Goal: Task Accomplishment & Management: Use online tool/utility

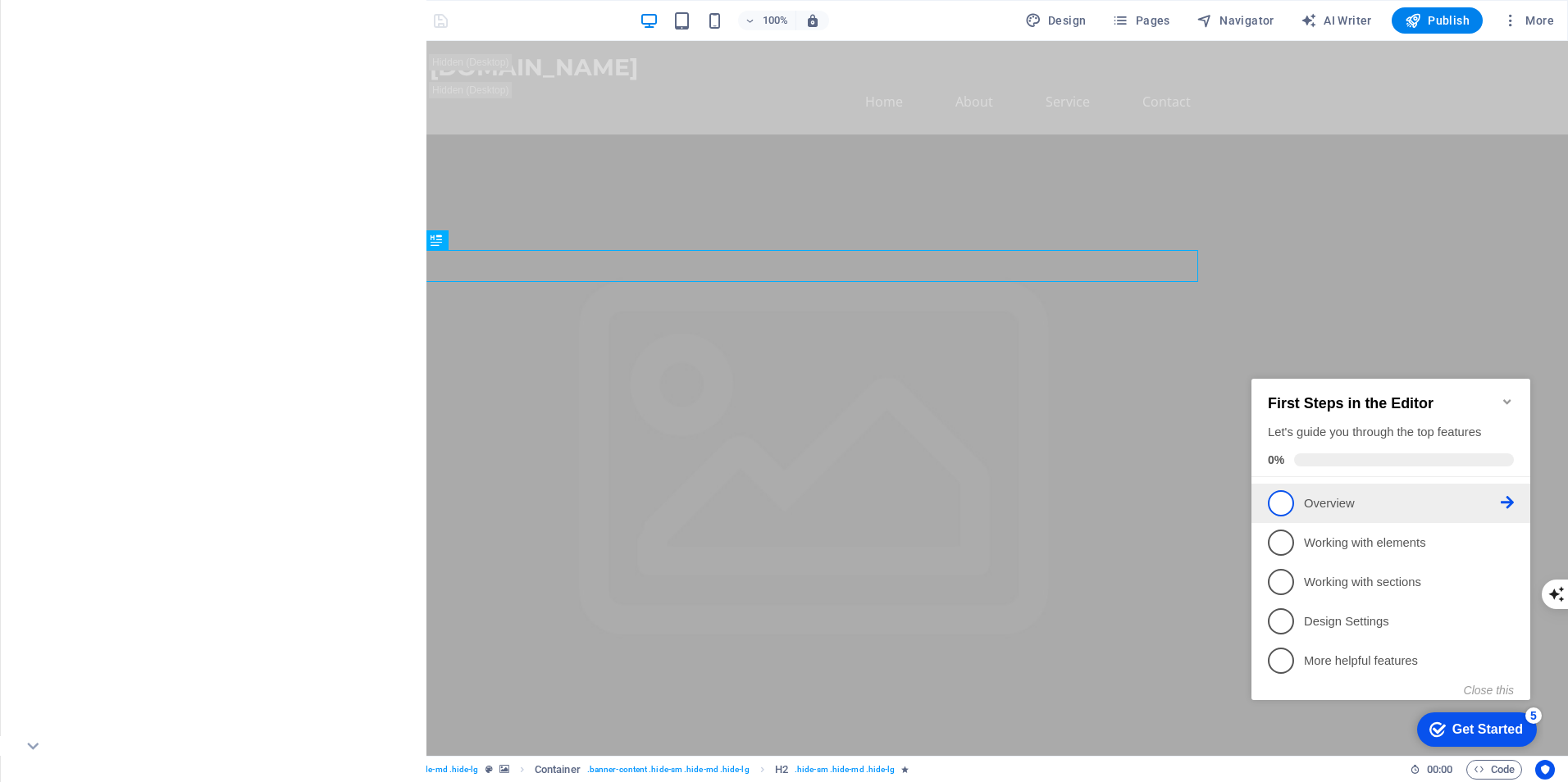
click at [1283, 503] on span "1" at bounding box center [1282, 504] width 26 height 26
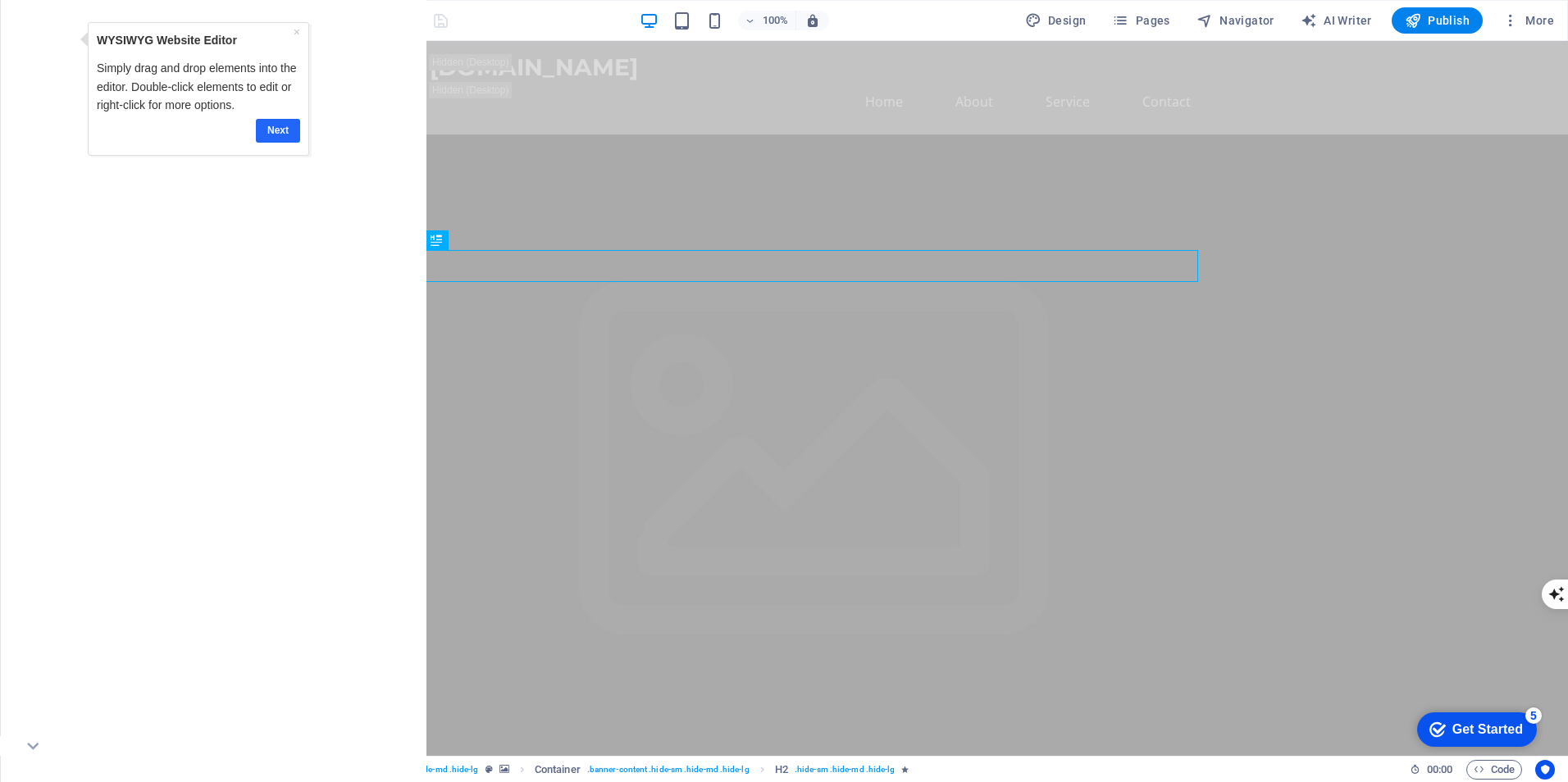
drag, startPoint x: 291, startPoint y: 136, endPoint x: 637, endPoint y: 237, distance: 360.4
click at [291, 136] on link "Next" at bounding box center [277, 130] width 45 height 24
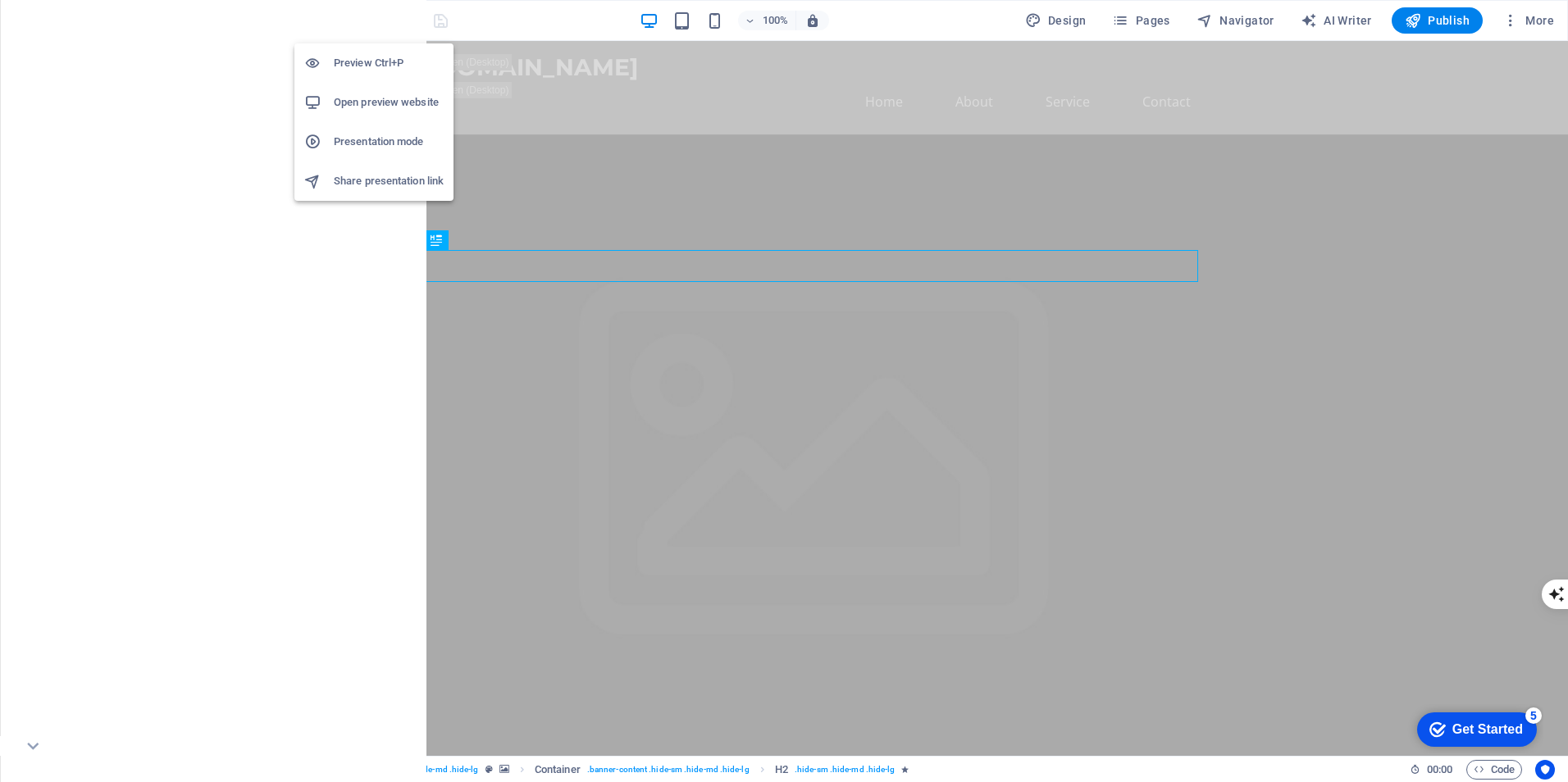
click at [375, 21] on icon "button" at bounding box center [376, 21] width 19 height 19
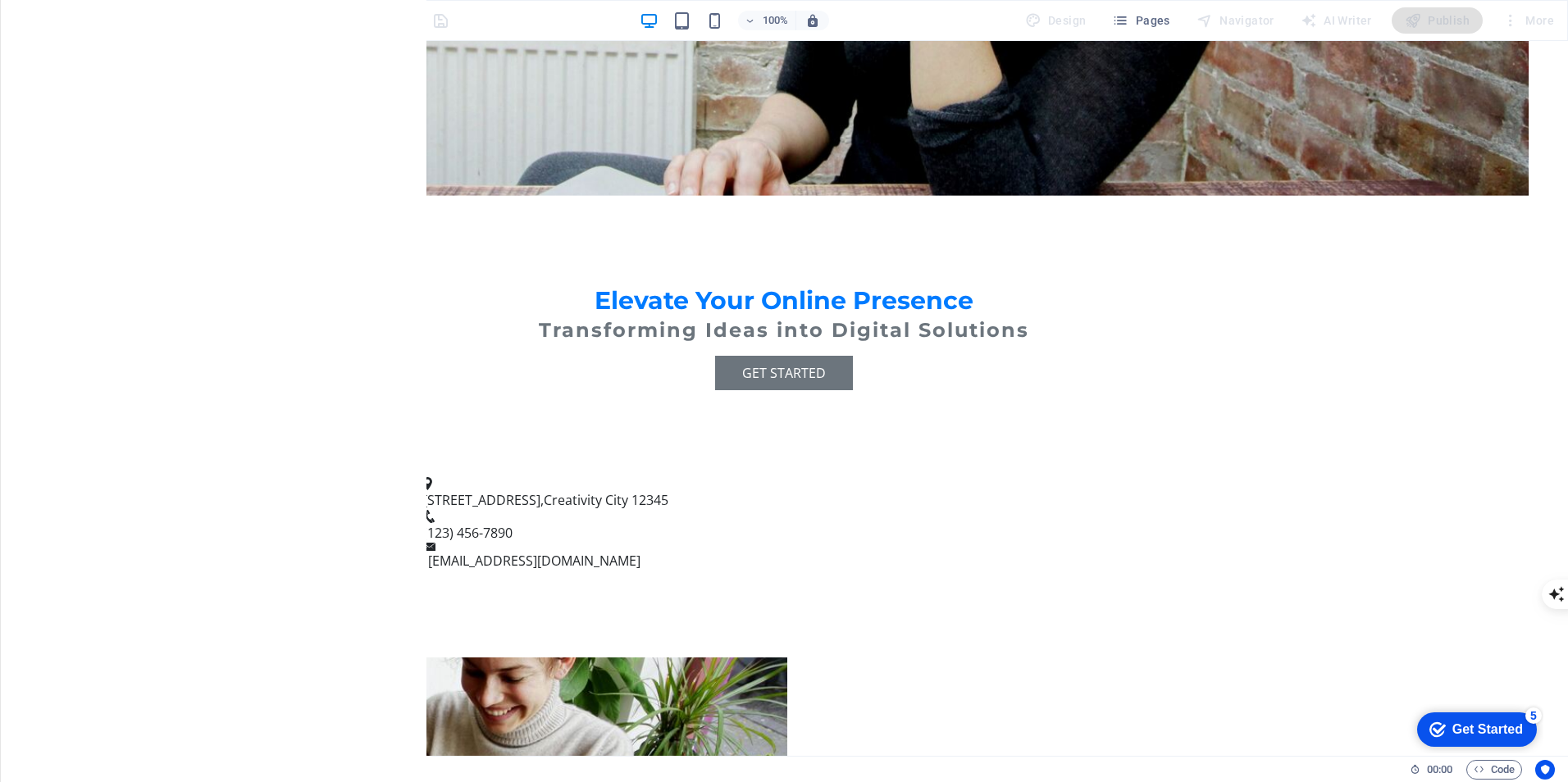
scroll to position [10, 0]
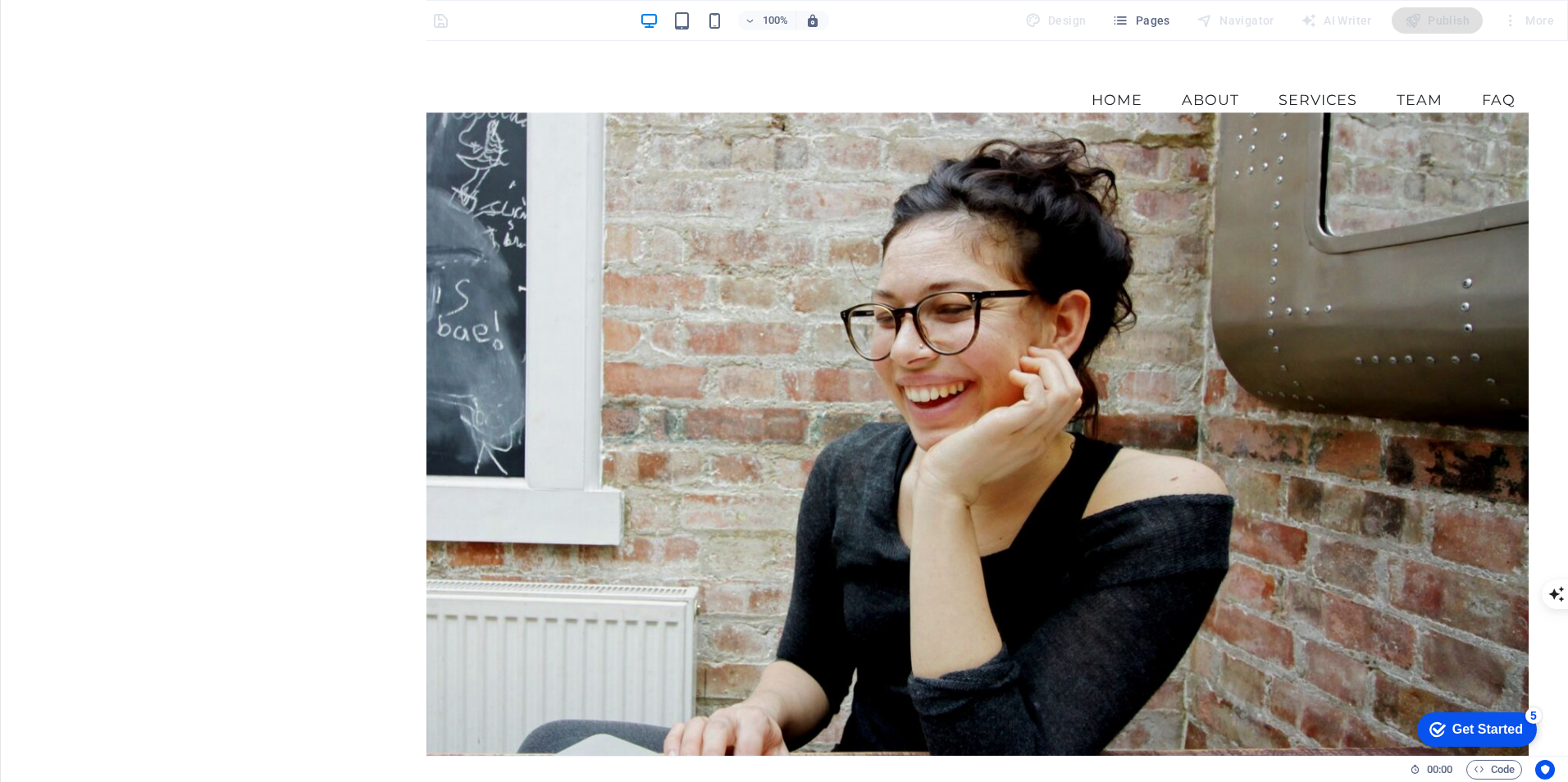
click at [1211, 264] on div at bounding box center [784, 438] width 1490 height 652
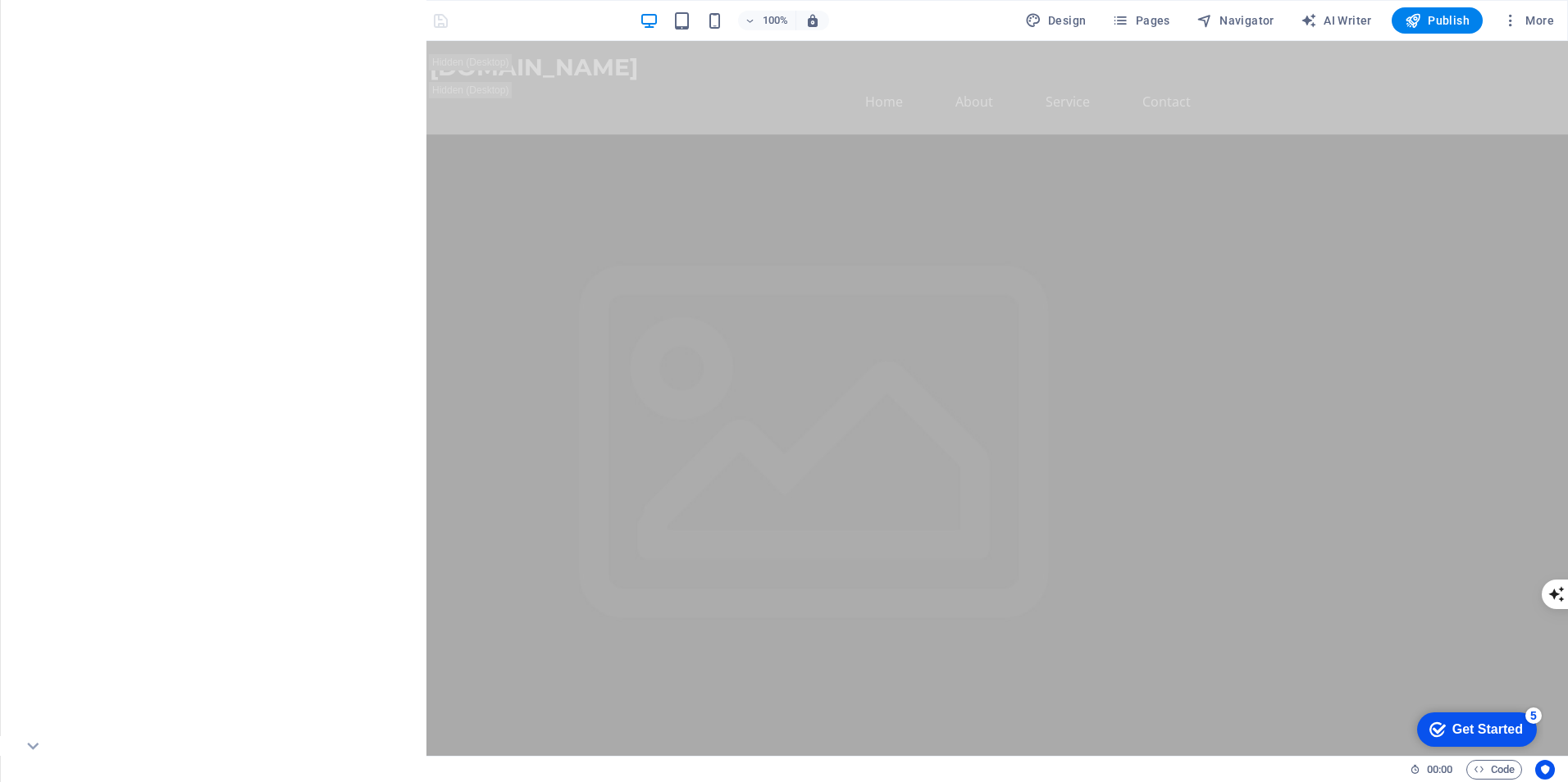
click at [1487, 729] on div "Get Started" at bounding box center [1487, 729] width 71 height 15
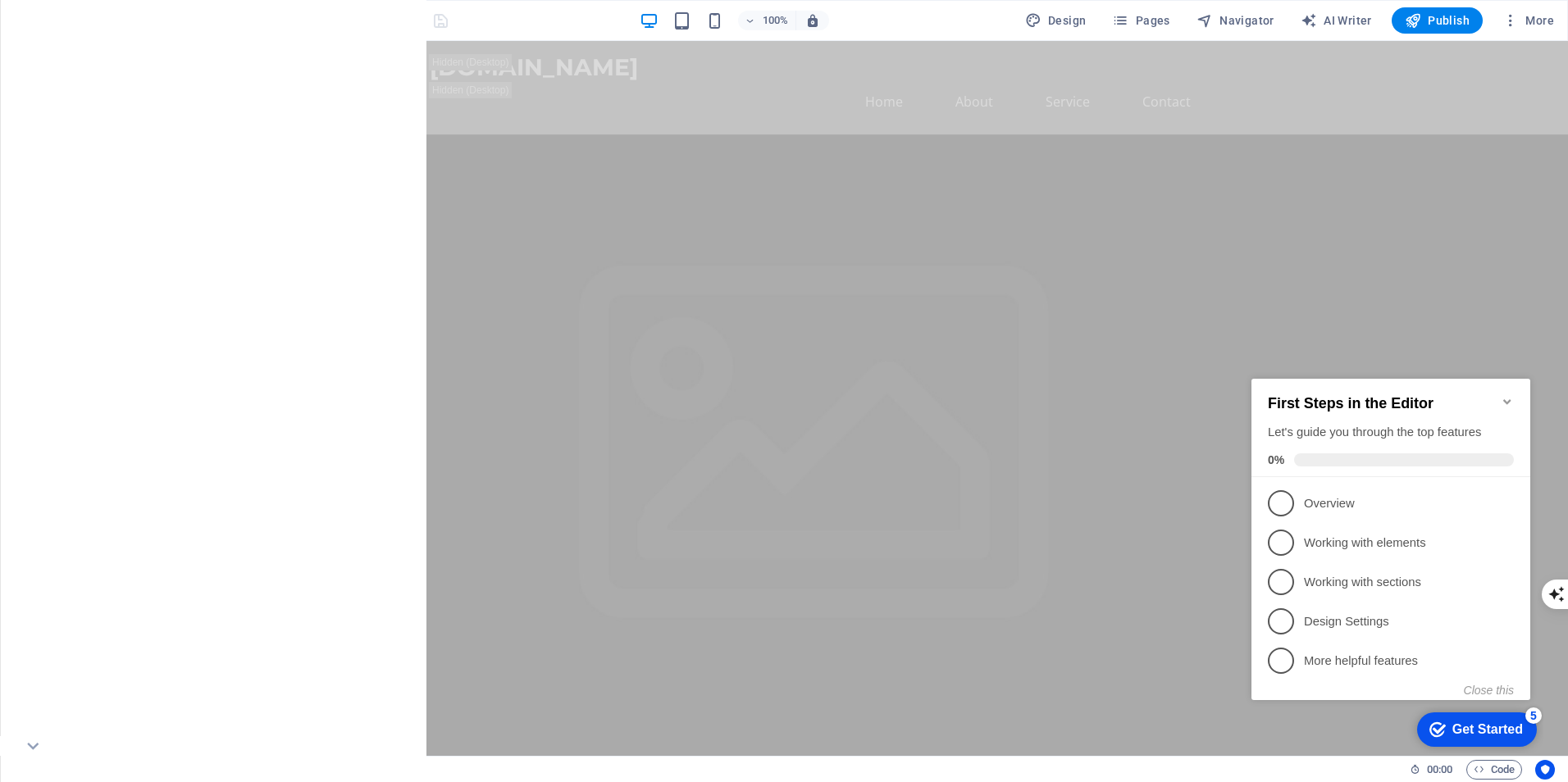
click at [1507, 395] on icon "Minimize checklist" at bounding box center [1508, 401] width 13 height 13
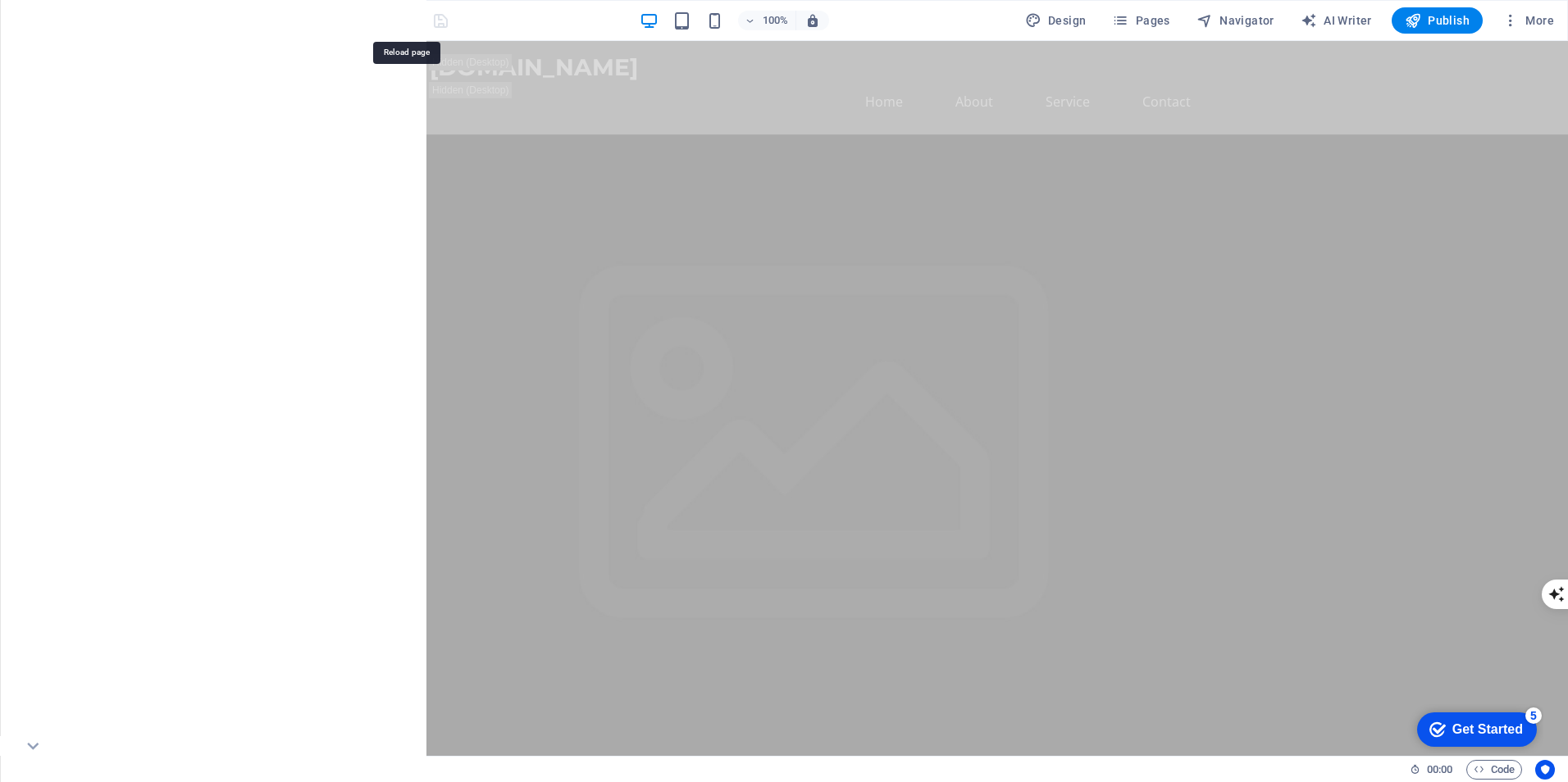
click at [407, 22] on icon "reload" at bounding box center [408, 21] width 19 height 19
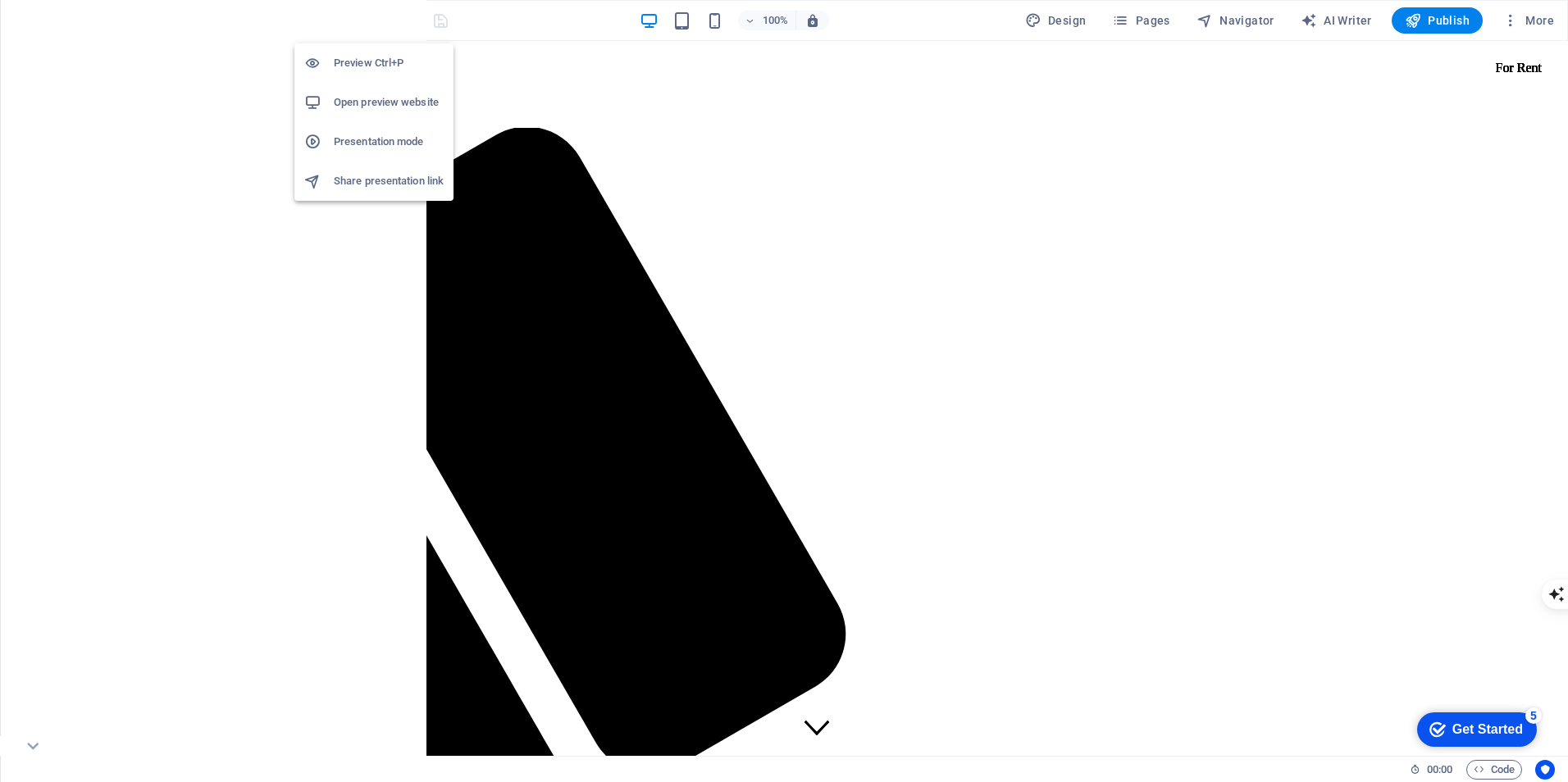
click at [371, 19] on icon "button" at bounding box center [376, 21] width 19 height 19
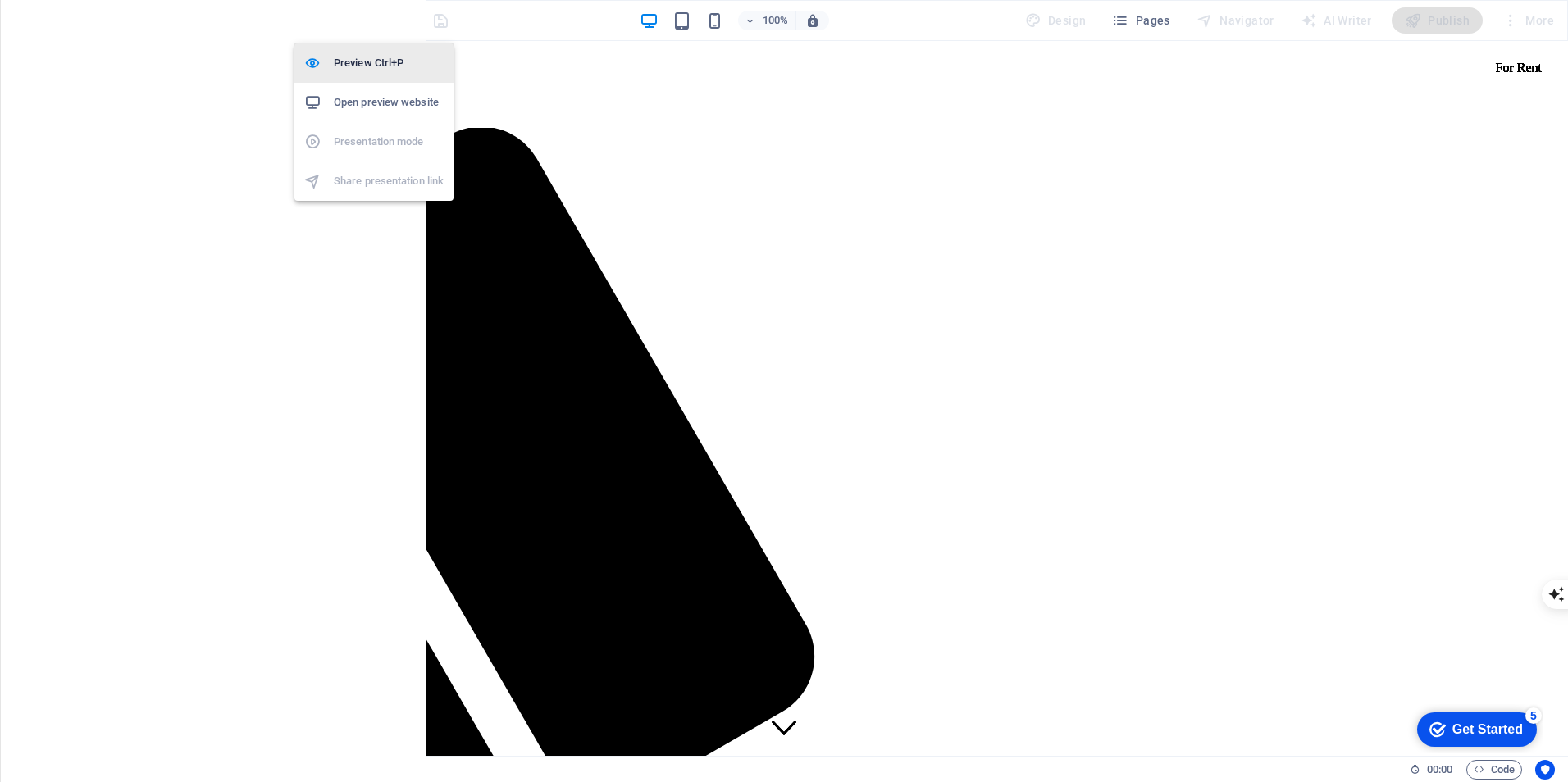
click at [340, 65] on h6 "Preview Ctrl+P" at bounding box center [388, 63] width 109 height 19
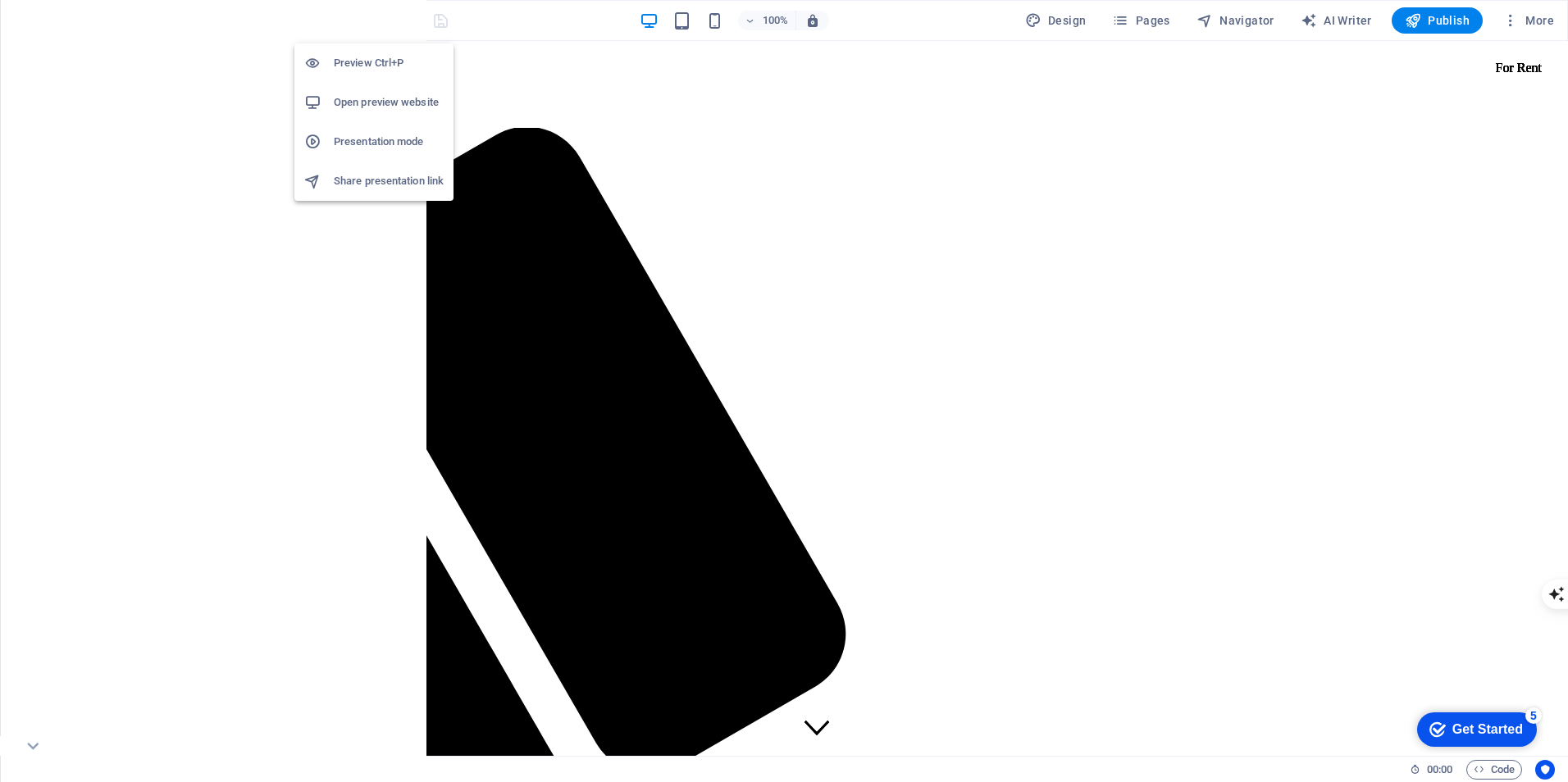
click at [369, 104] on h6 "Open preview website" at bounding box center [388, 102] width 109 height 19
click at [150, 162] on icon at bounding box center [151, 164] width 9 height 18
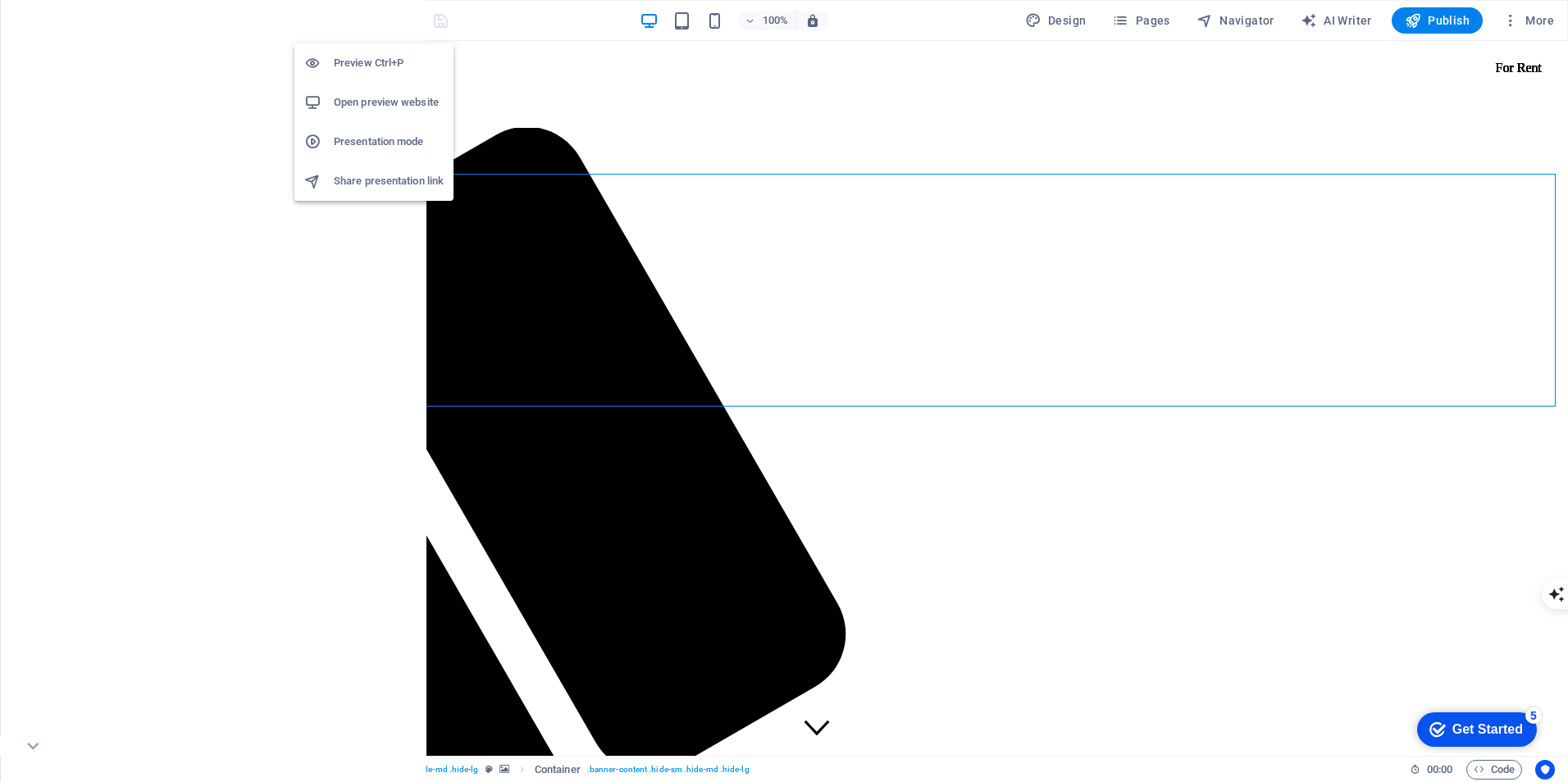
click at [380, 26] on icon "button" at bounding box center [376, 21] width 19 height 19
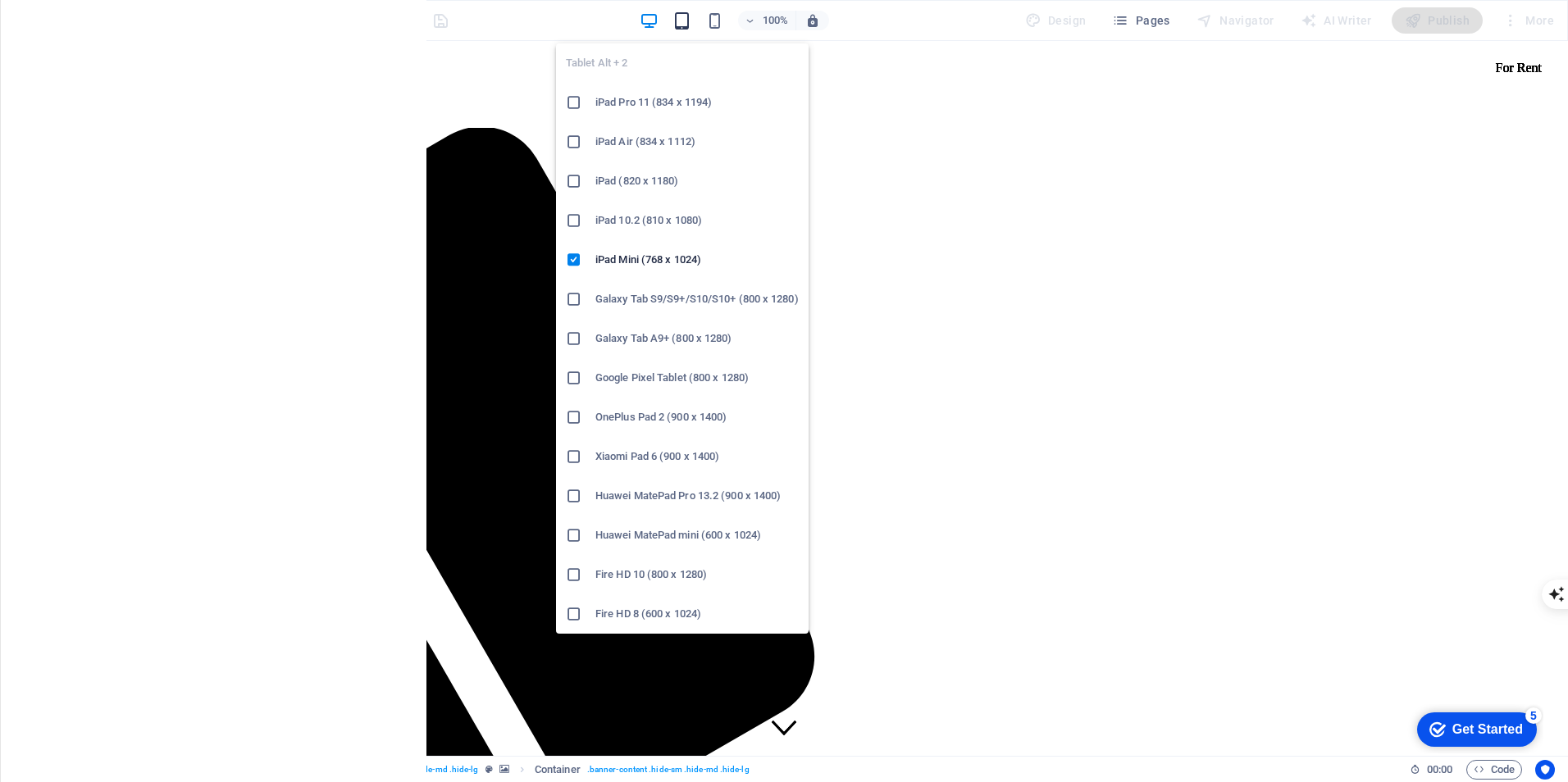
click at [690, 25] on icon "button" at bounding box center [682, 21] width 19 height 19
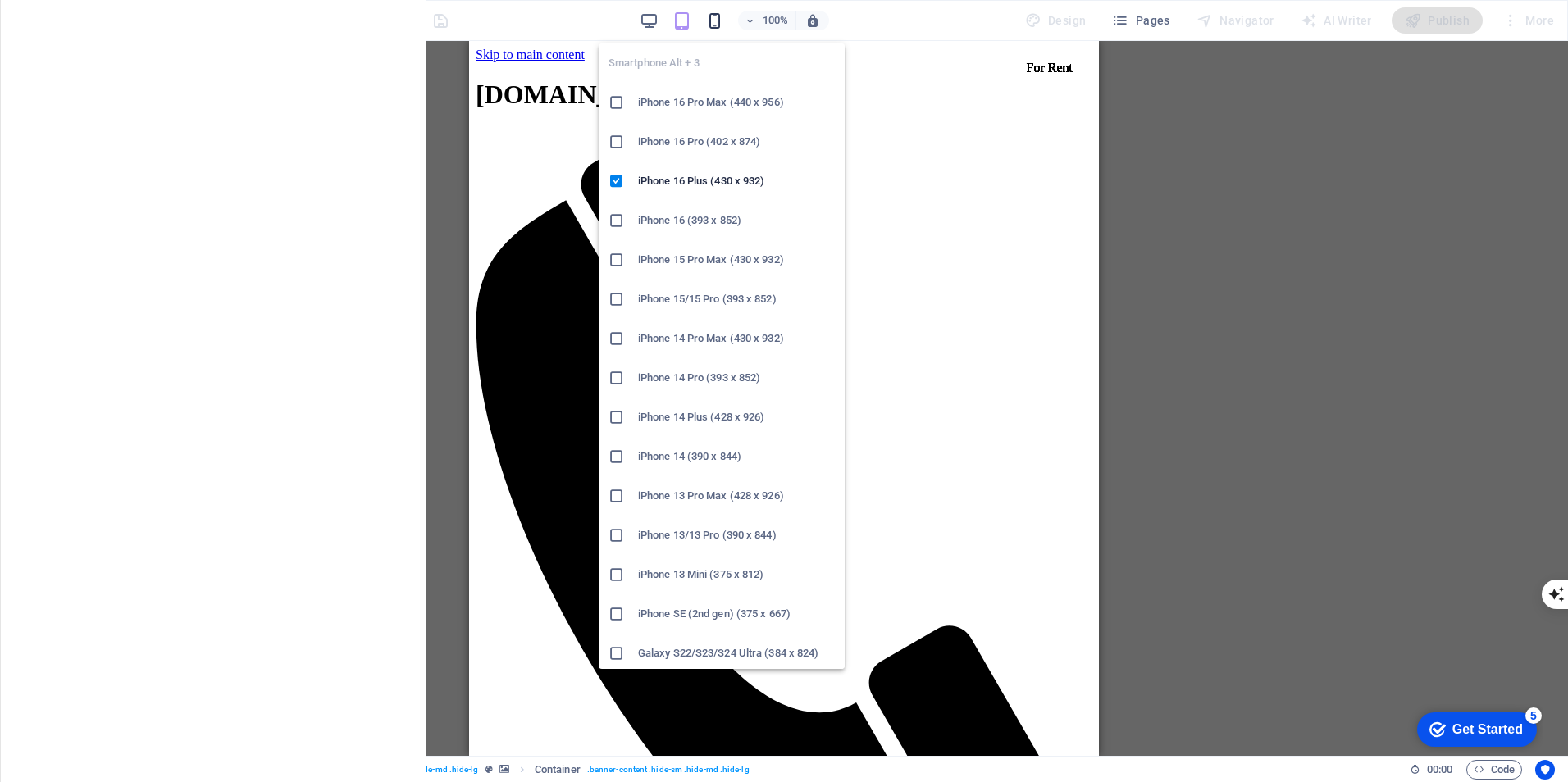
click at [721, 21] on icon "button" at bounding box center [715, 21] width 19 height 19
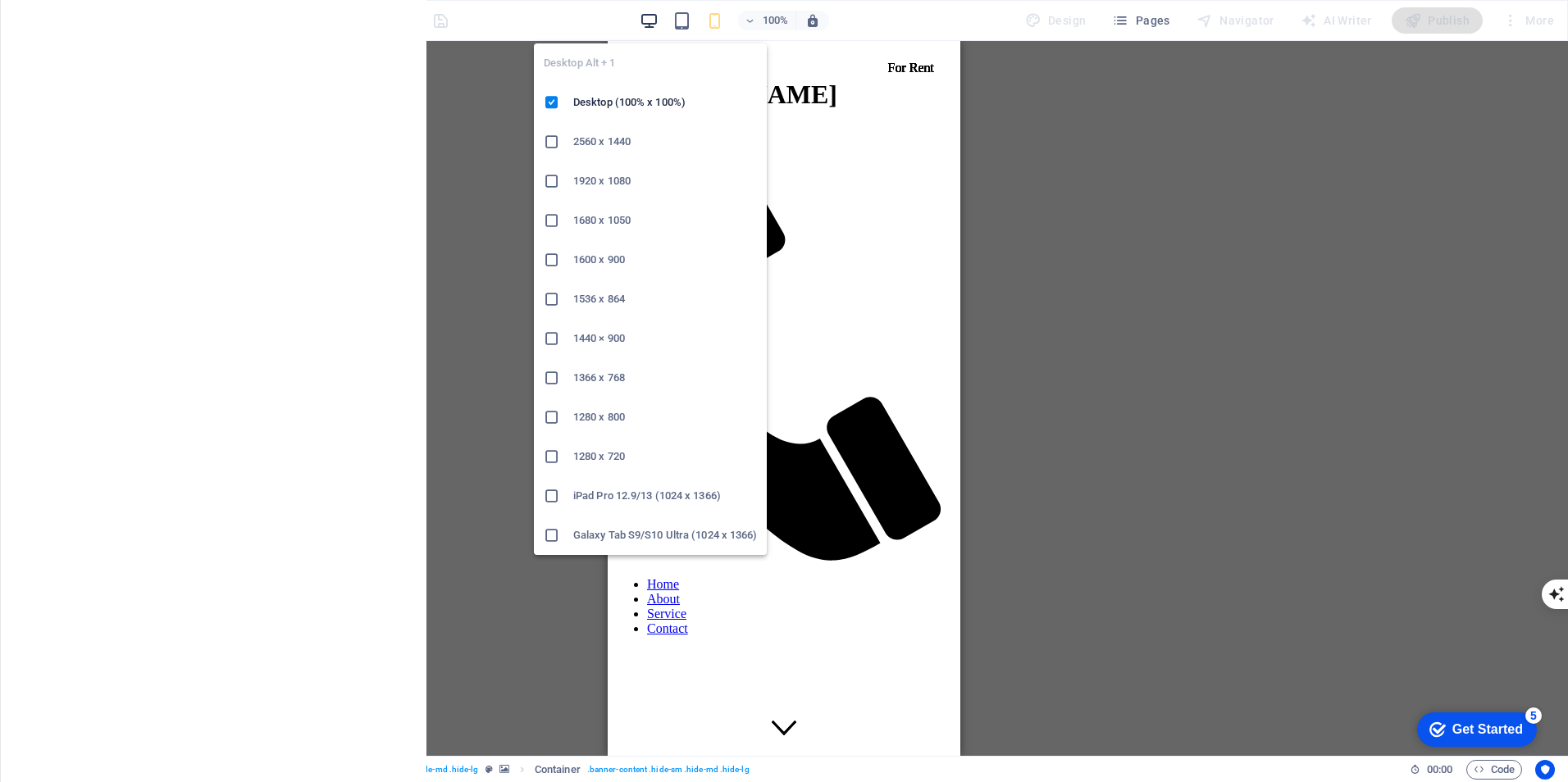
click at [653, 19] on icon "button" at bounding box center [649, 21] width 19 height 19
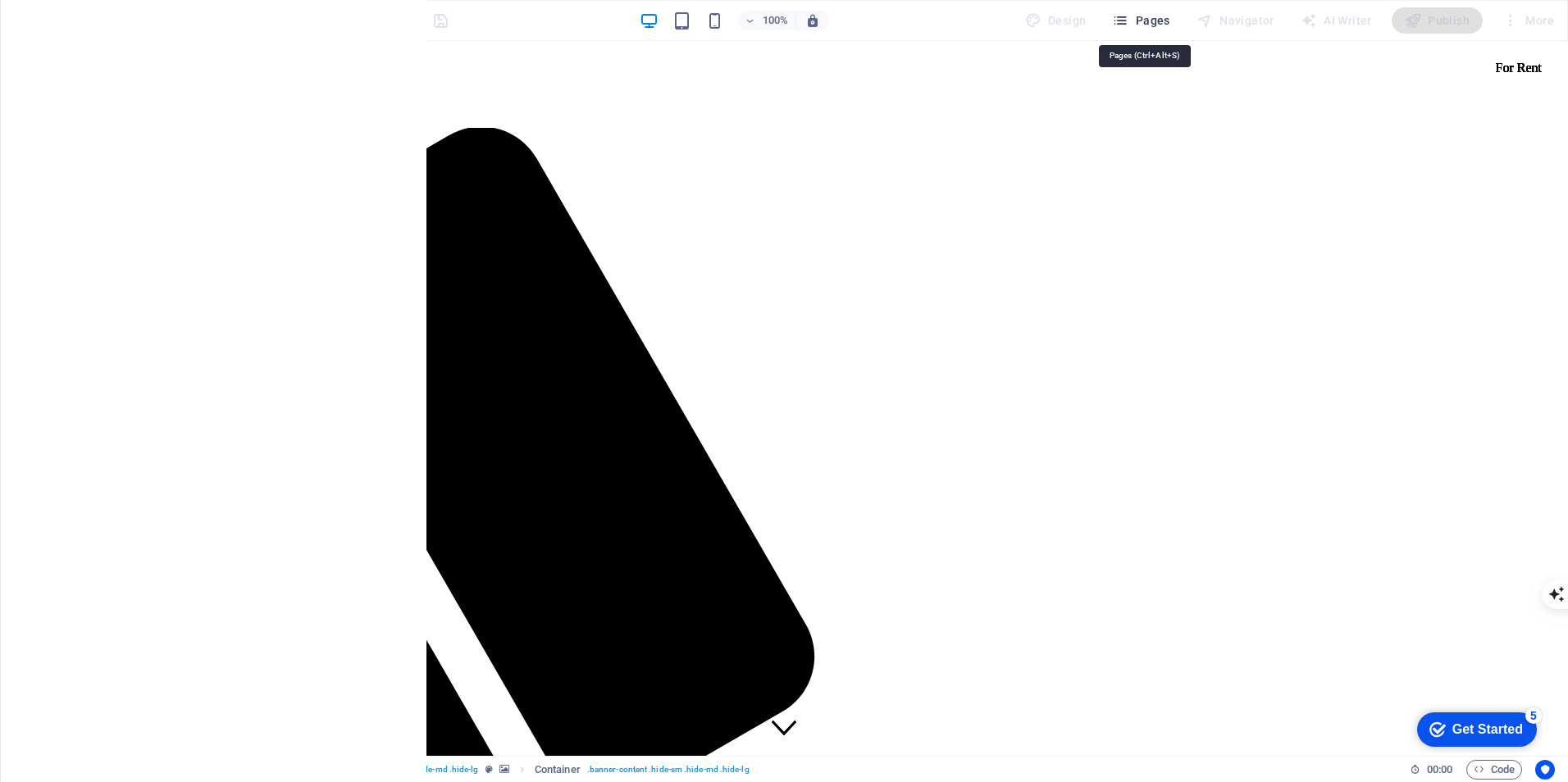
click at [1156, 20] on span "Pages" at bounding box center [1141, 20] width 58 height 17
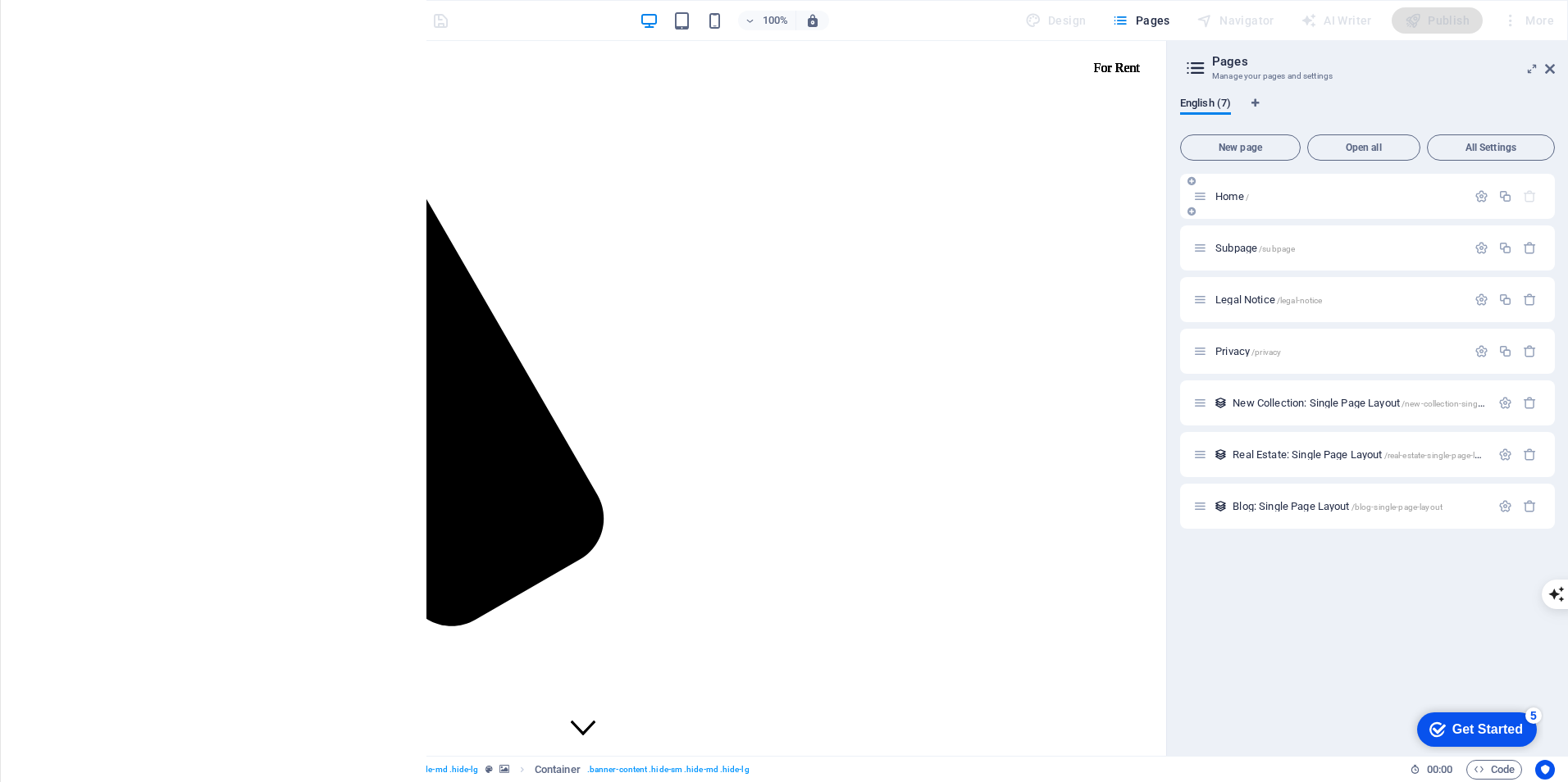
click at [1328, 198] on p "Home /" at bounding box center [1338, 196] width 246 height 11
click at [1374, 86] on div "English (7) New page Open all All Settings Home / Subpage /subpage Legal Notice…" at bounding box center [1368, 420] width 401 height 673
click at [1224, 661] on div "Home / Subpage /subpage Legal Notice /legal-notice Privacy /privacy New Collect…" at bounding box center [1368, 459] width 375 height 569
click at [1550, 63] on icon at bounding box center [1550, 68] width 10 height 13
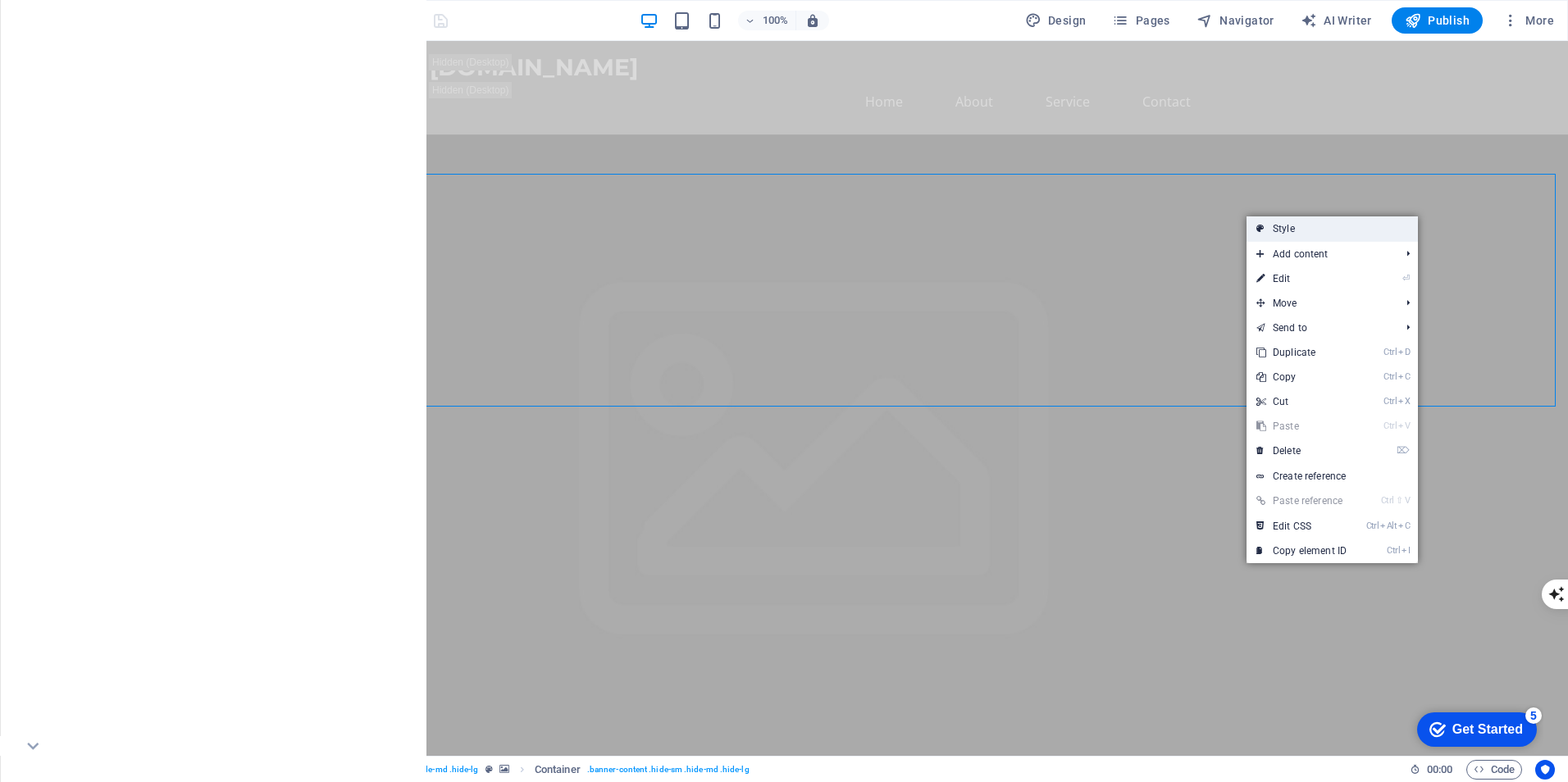
click at [1321, 229] on link "Style" at bounding box center [1332, 229] width 172 height 25
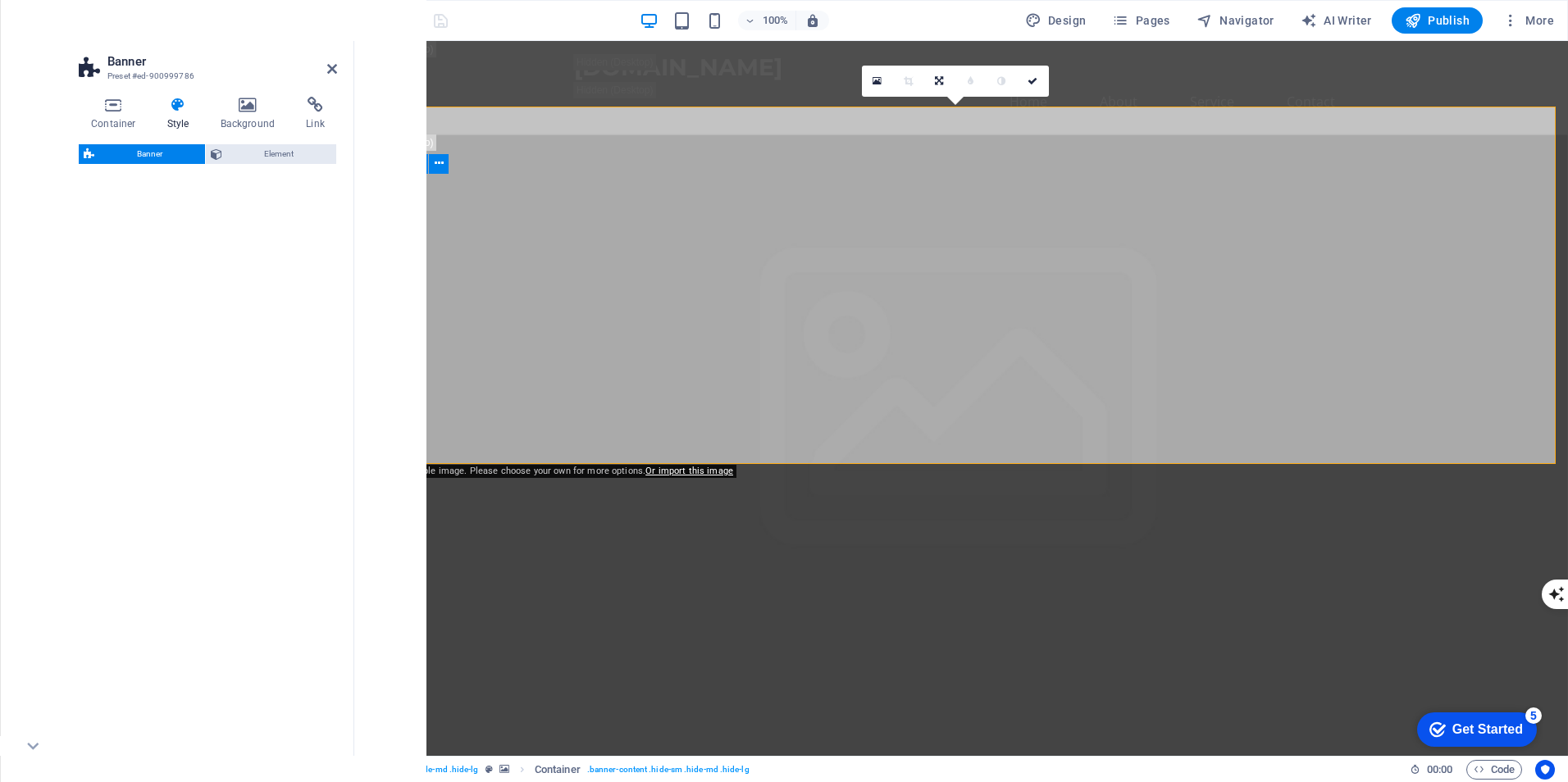
select select "preset-banner-v3-home-hero-logo-nav-h1-slogan"
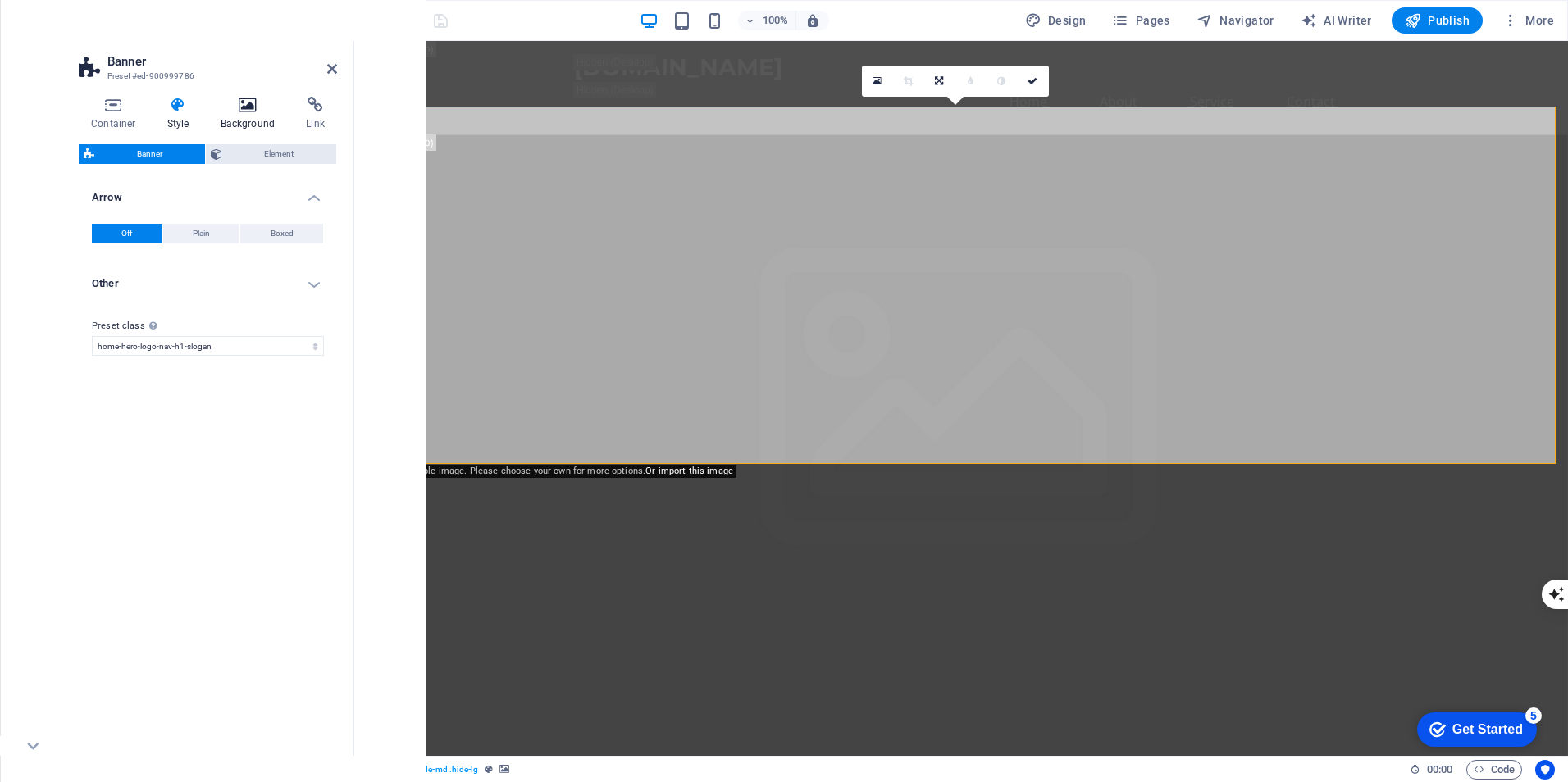
click at [256, 105] on icon at bounding box center [248, 105] width 80 height 17
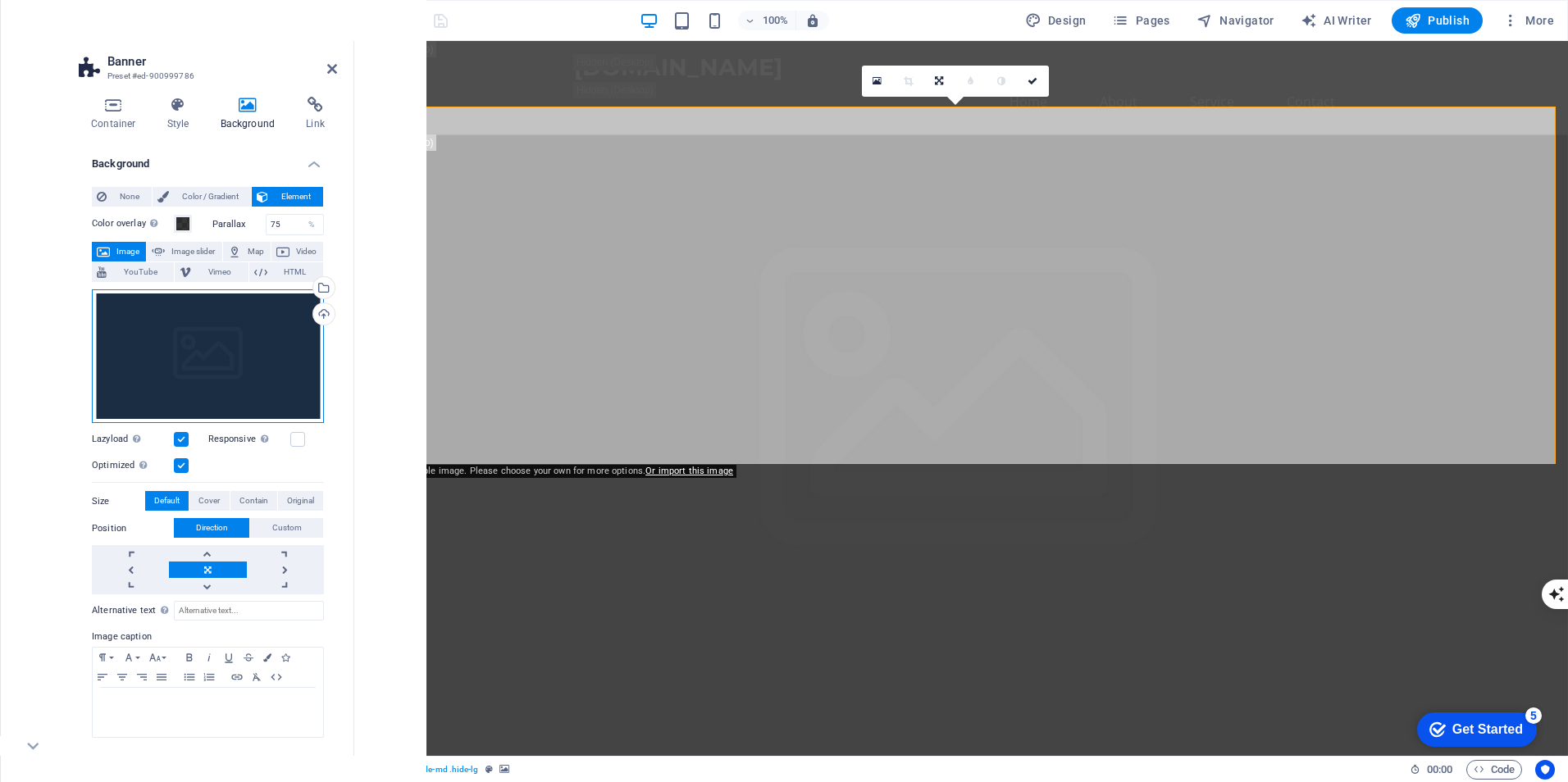
click at [208, 325] on div "Drag files here, click to choose files or select files from Files or our free s…" at bounding box center [208, 357] width 232 height 135
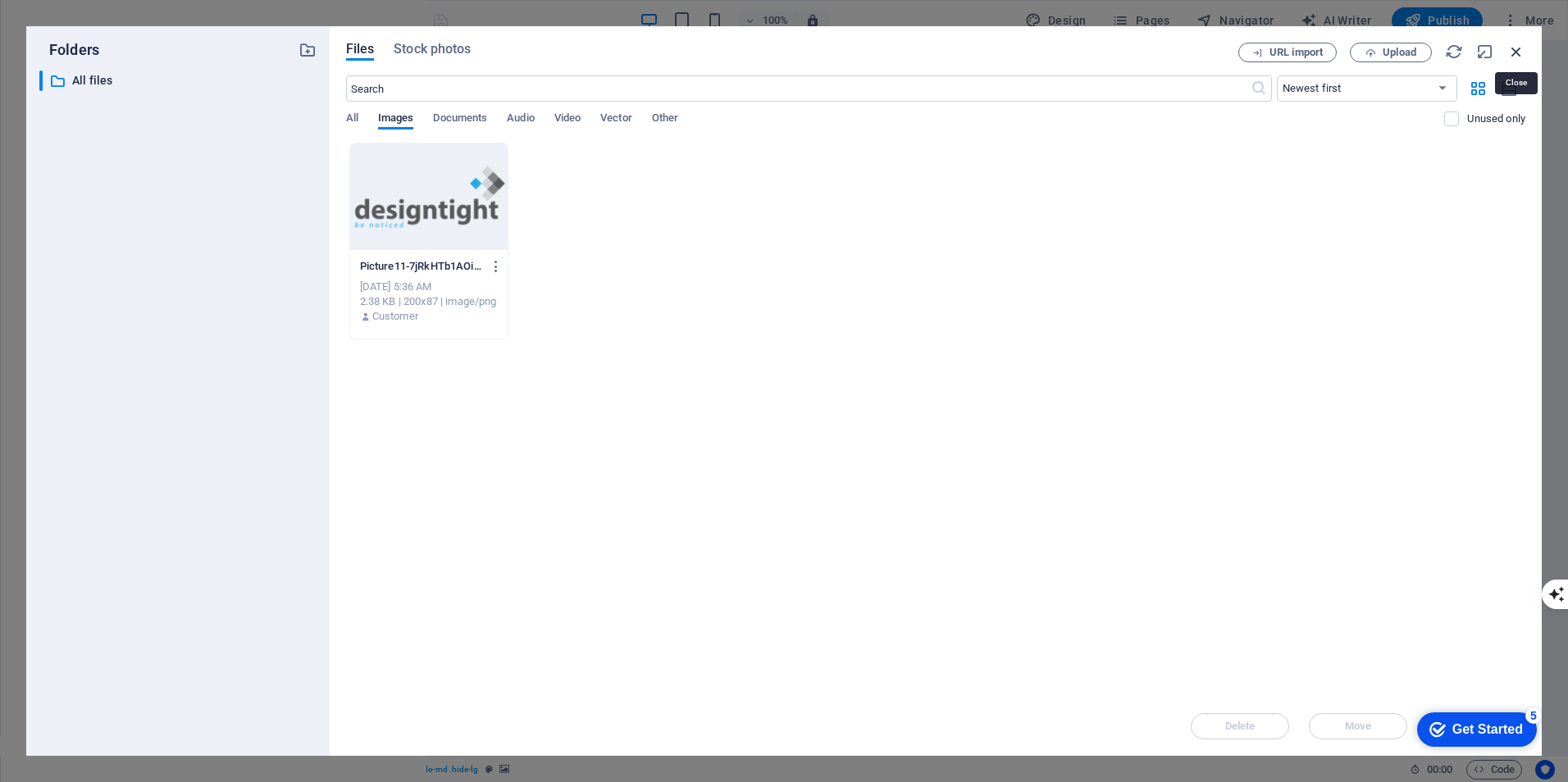
click at [1518, 49] on icon "button" at bounding box center [1516, 52] width 18 height 18
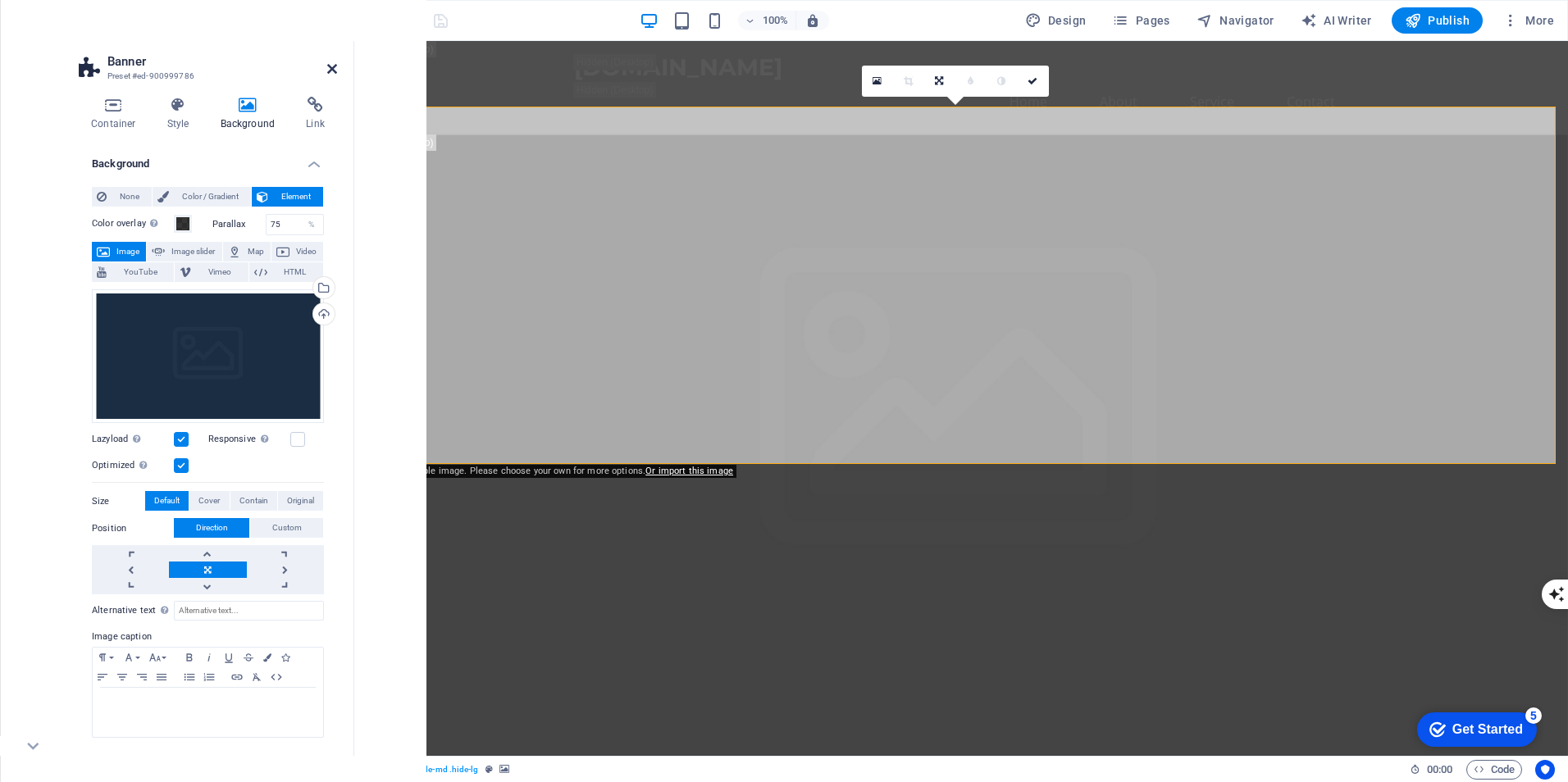
click at [330, 66] on icon at bounding box center [332, 68] width 10 height 13
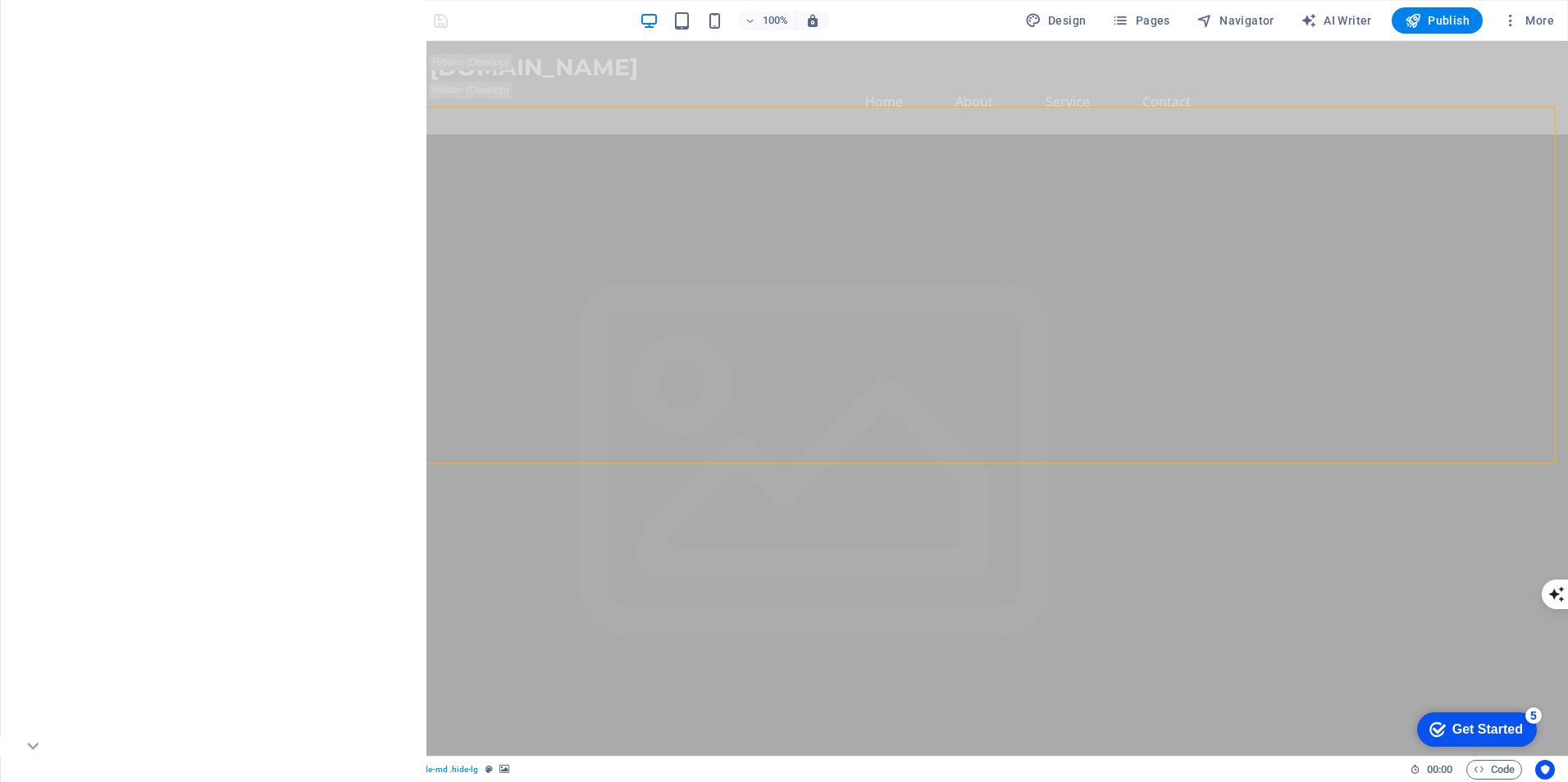
click at [30, 19] on icon "button" at bounding box center [33, 20] width 19 height 19
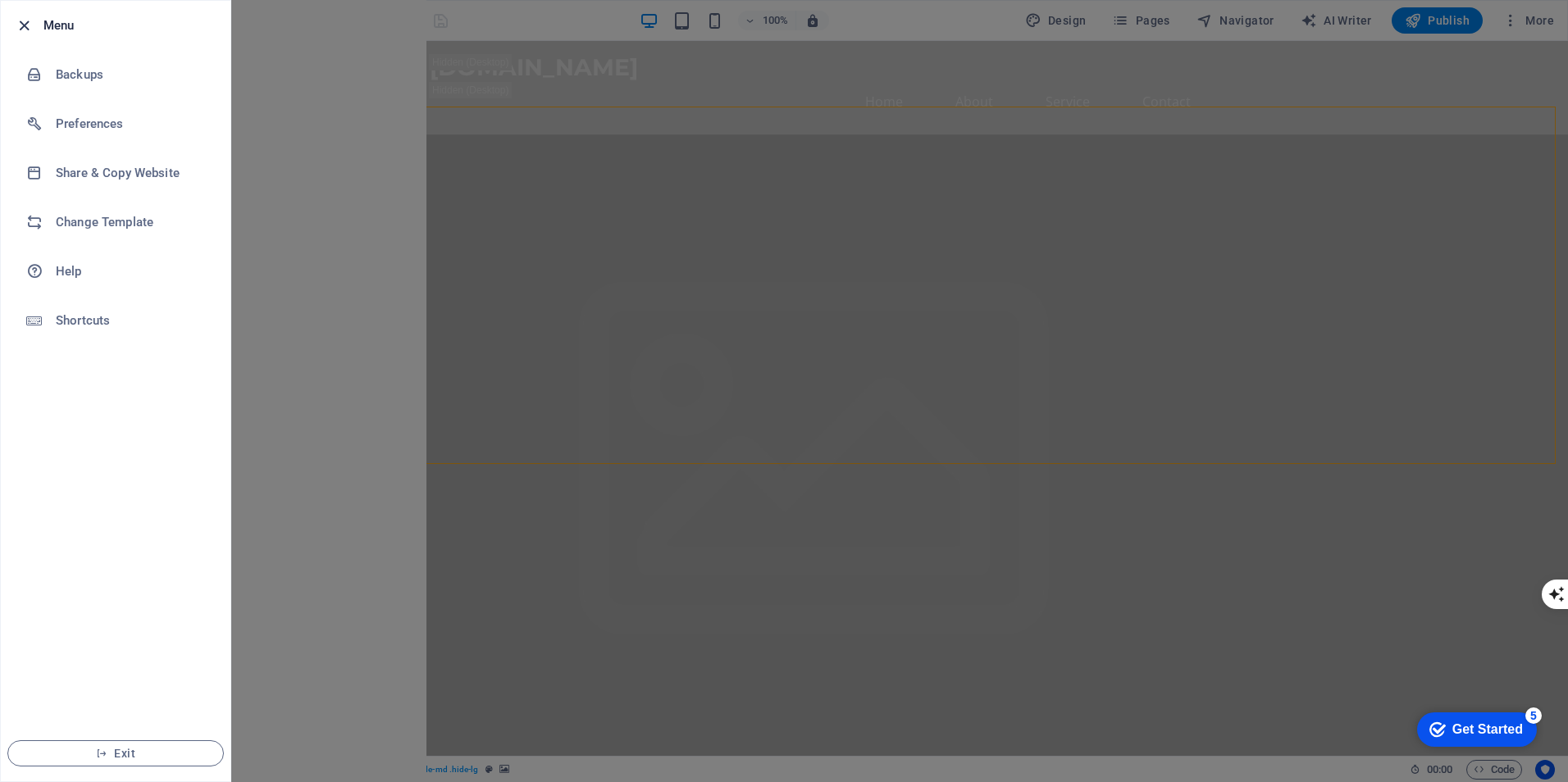
click at [19, 30] on icon "button" at bounding box center [25, 26] width 19 height 19
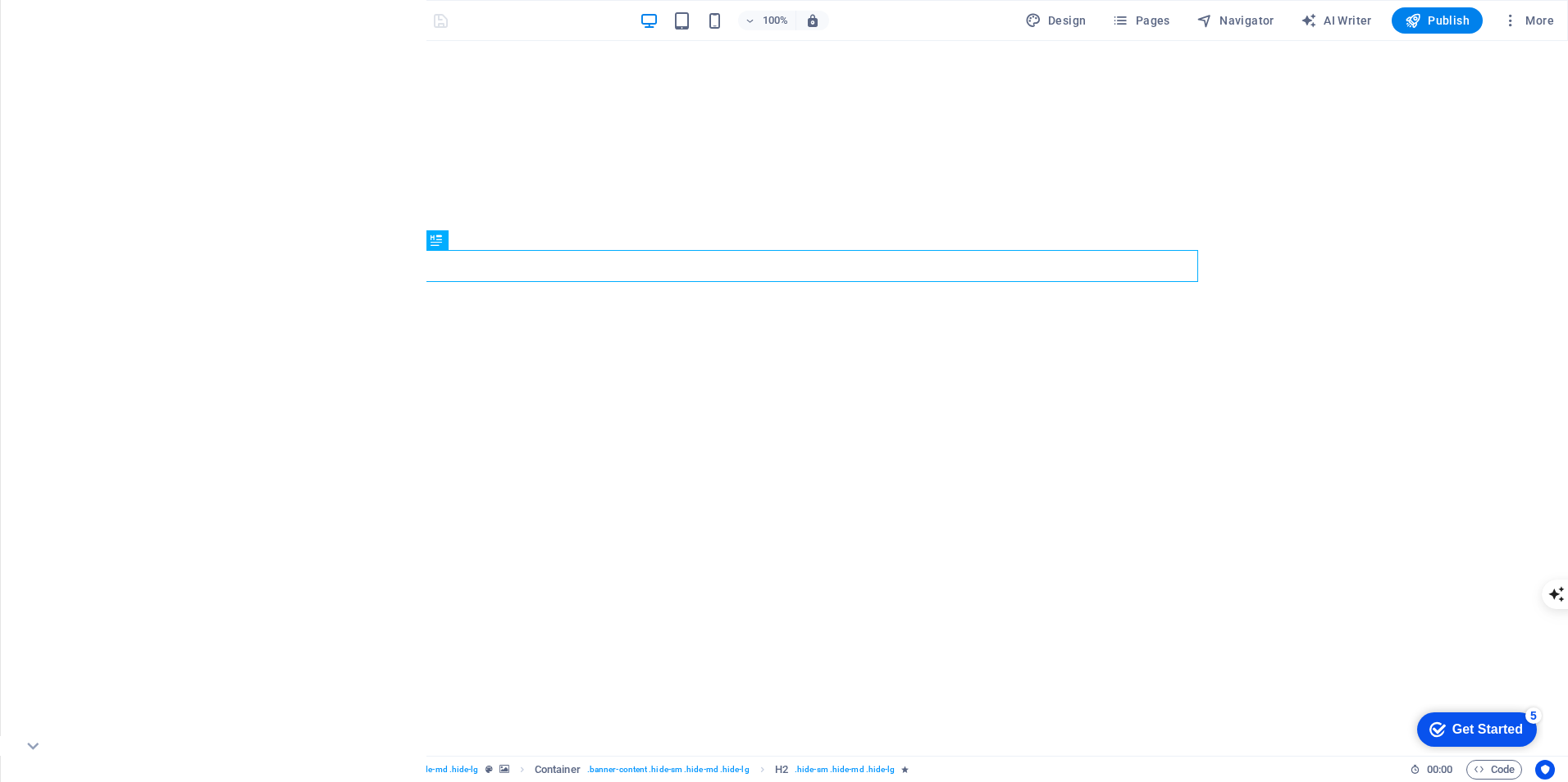
click at [38, 455] on icon "button" at bounding box center [32, 451] width 19 height 19
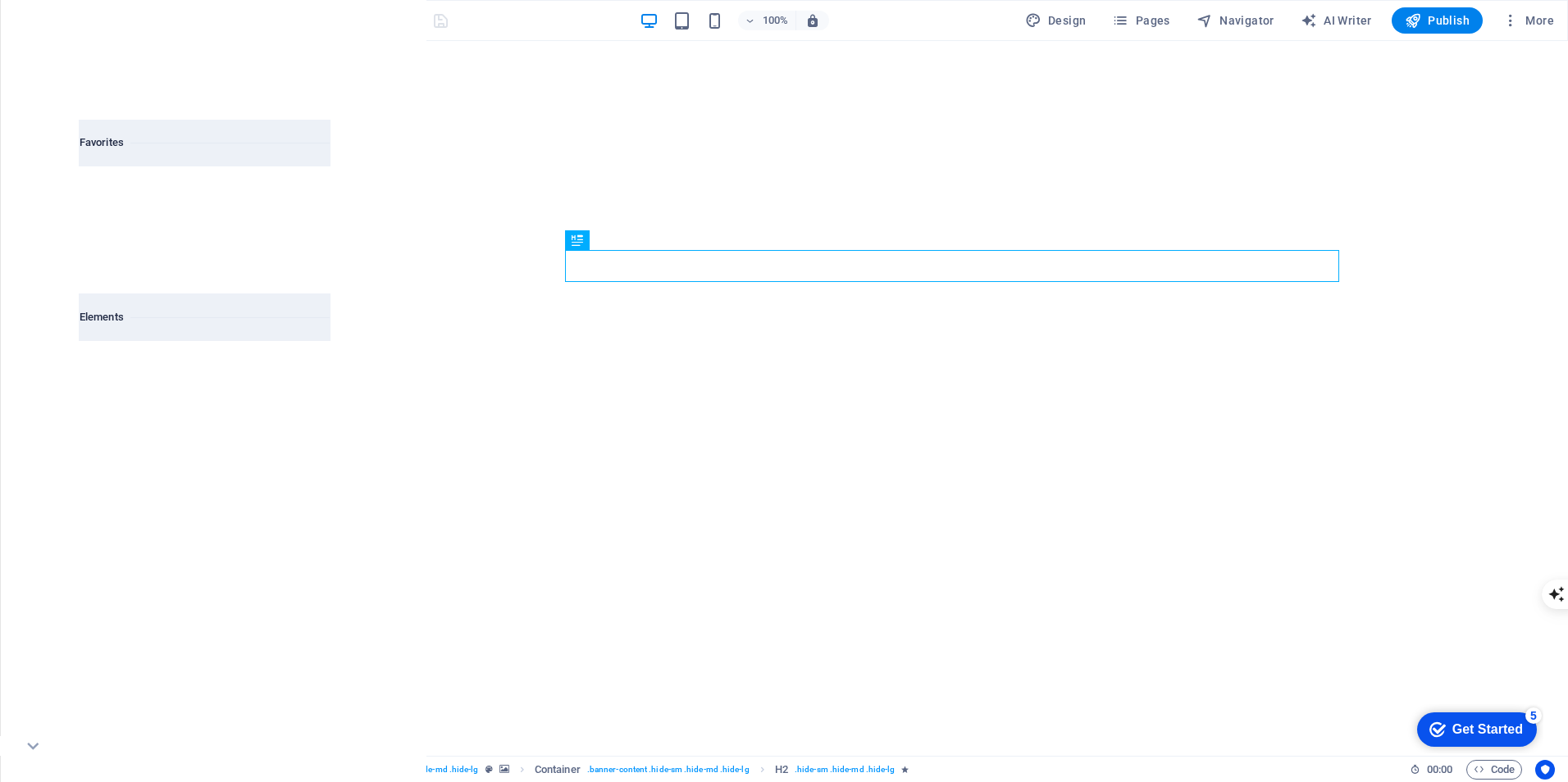
scroll to position [8316, 0]
click at [34, 53] on icon "button" at bounding box center [32, 57] width 19 height 19
click at [38, 115] on icon "button" at bounding box center [32, 107] width 19 height 19
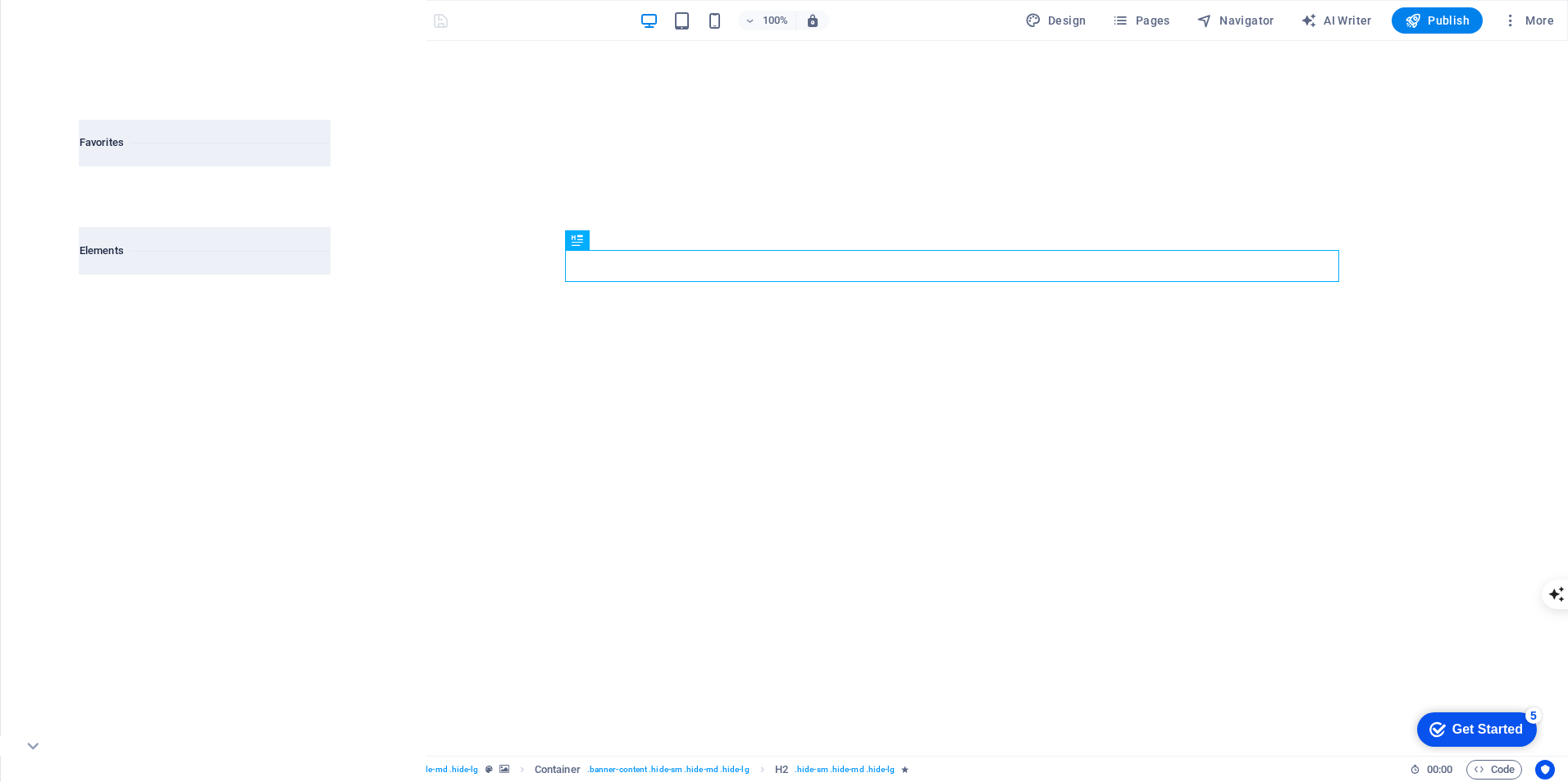
scroll to position [174, 0]
click at [37, 158] on icon "button" at bounding box center [32, 156] width 19 height 19
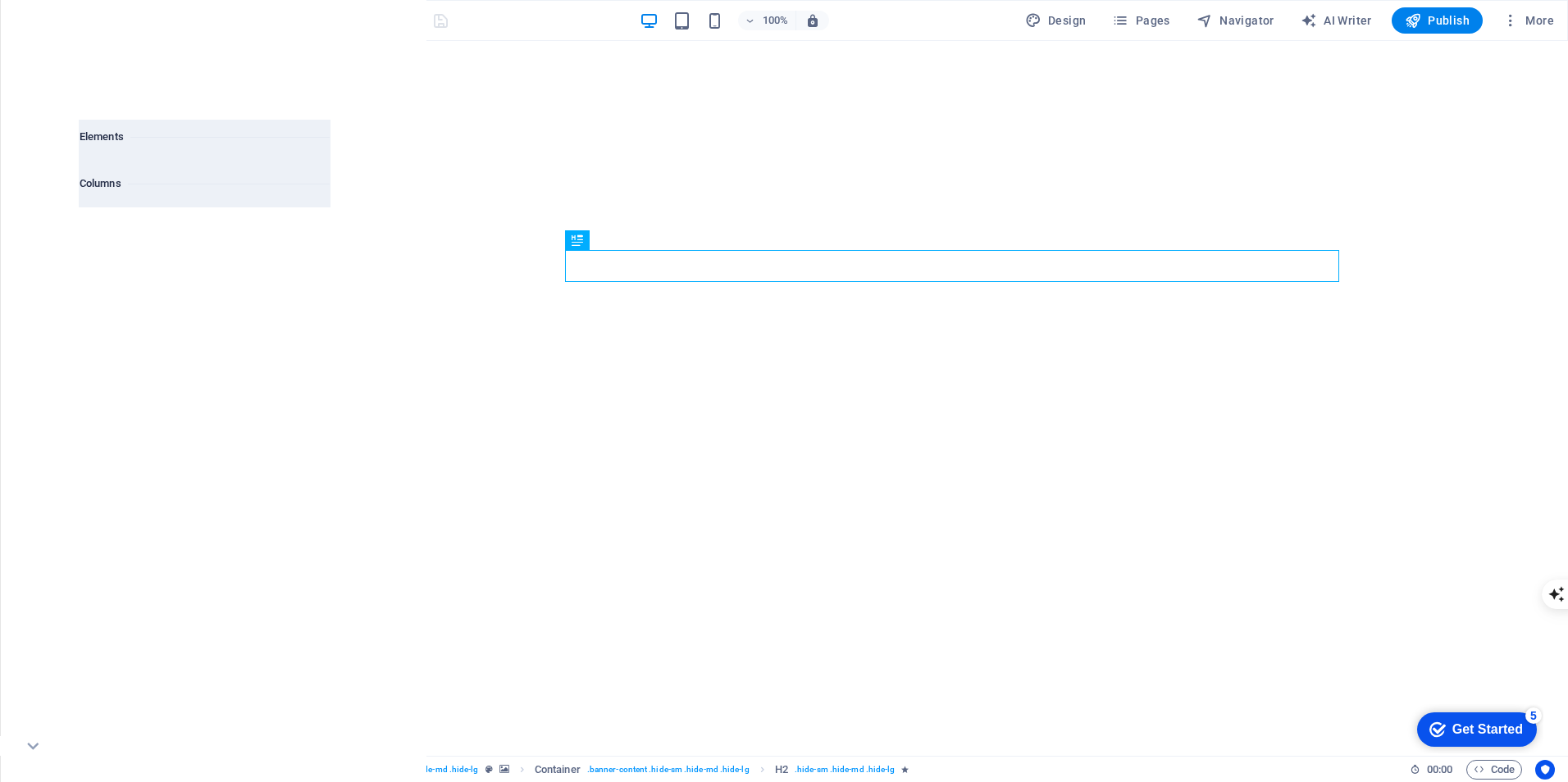
scroll to position [812, 0]
click at [34, 212] on icon "button" at bounding box center [32, 205] width 19 height 19
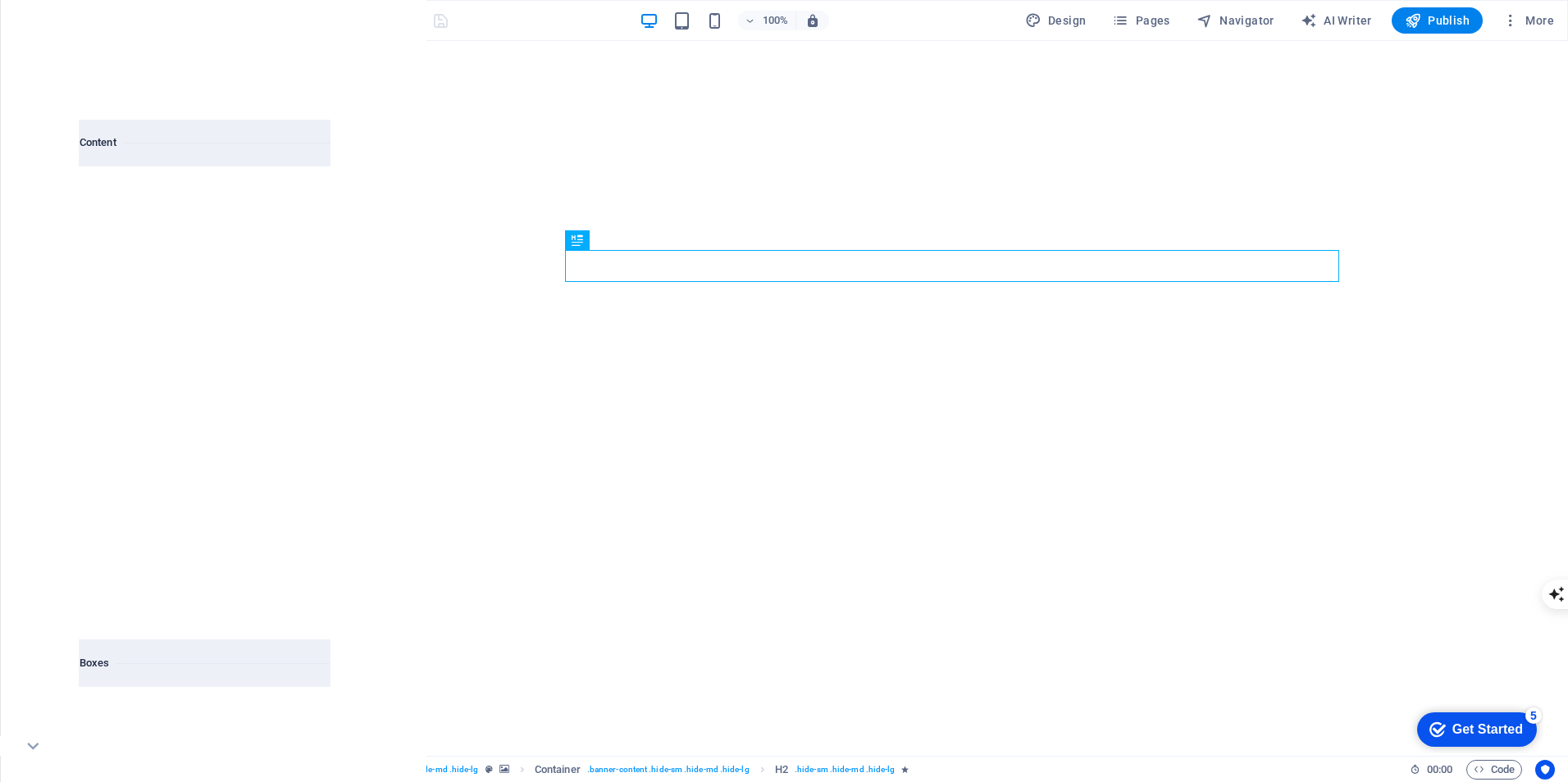
scroll to position [4018, 0]
click at [41, 224] on p "Content" at bounding box center [32, 224] width 36 height 13
click at [34, 251] on icon "button" at bounding box center [32, 254] width 19 height 19
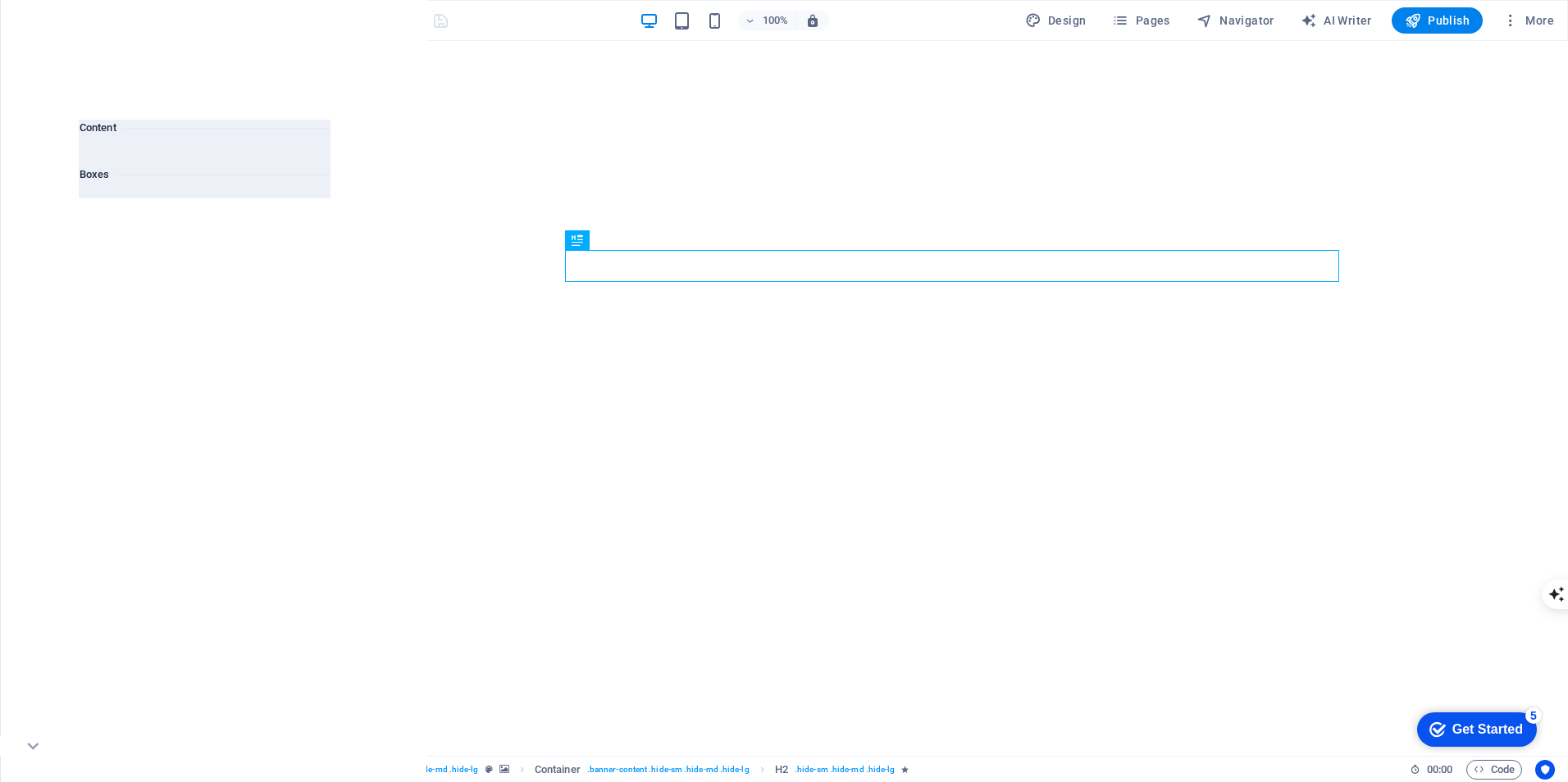
scroll to position [4523, 0]
click at [32, 313] on icon "button" at bounding box center [32, 303] width 19 height 19
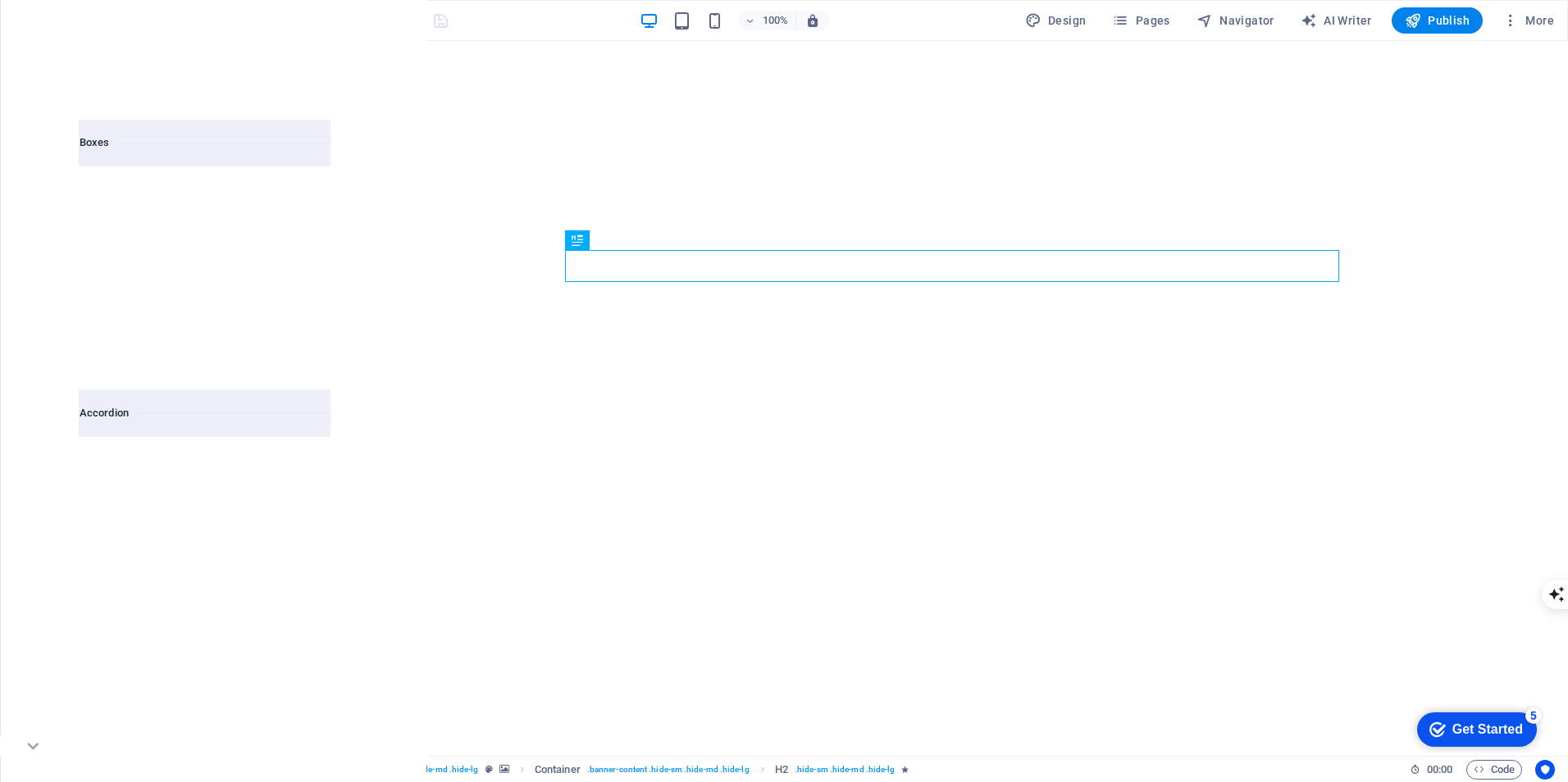
scroll to position [5236, 0]
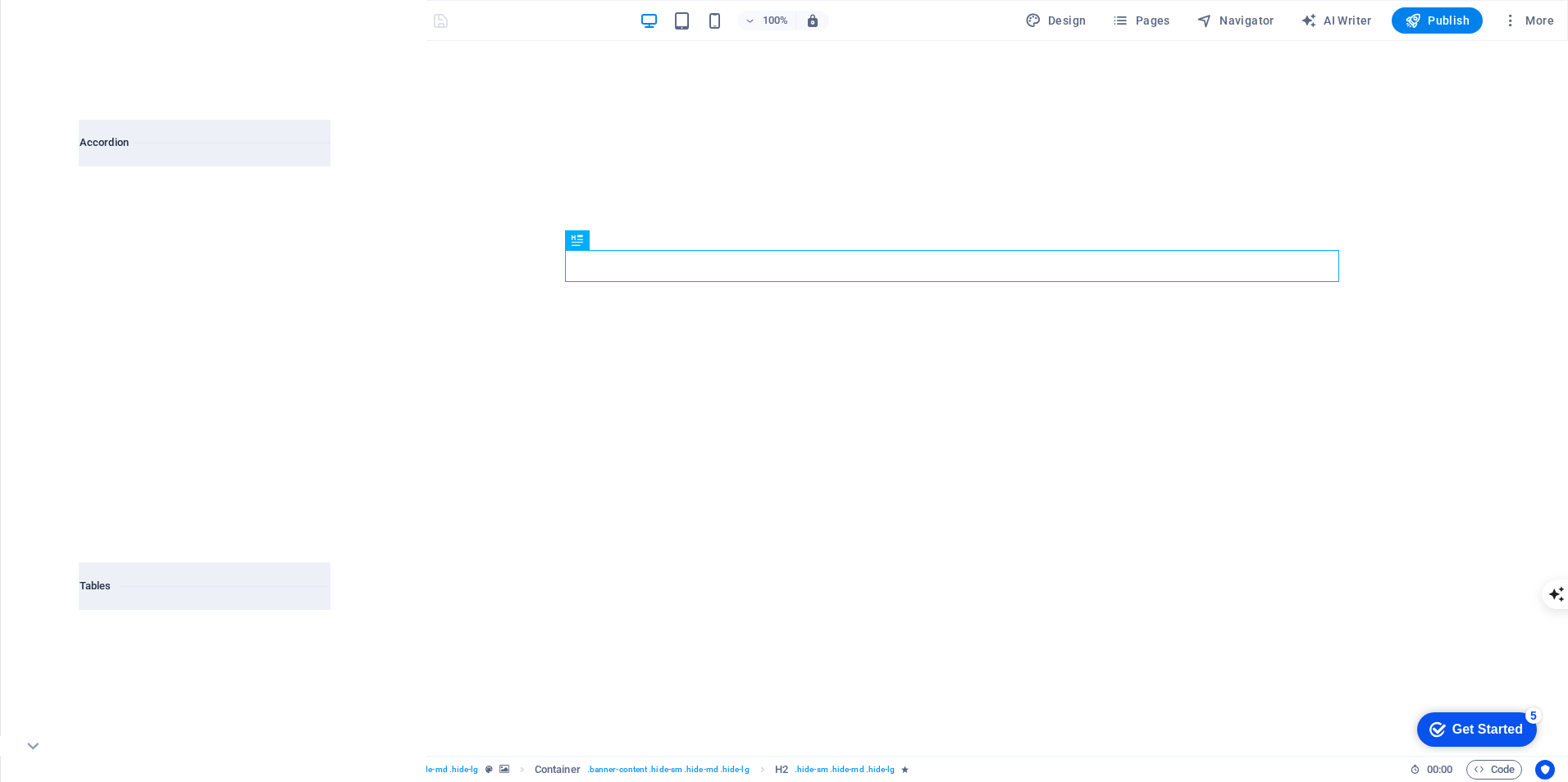
click at [33, 356] on icon "button" at bounding box center [32, 352] width 19 height 19
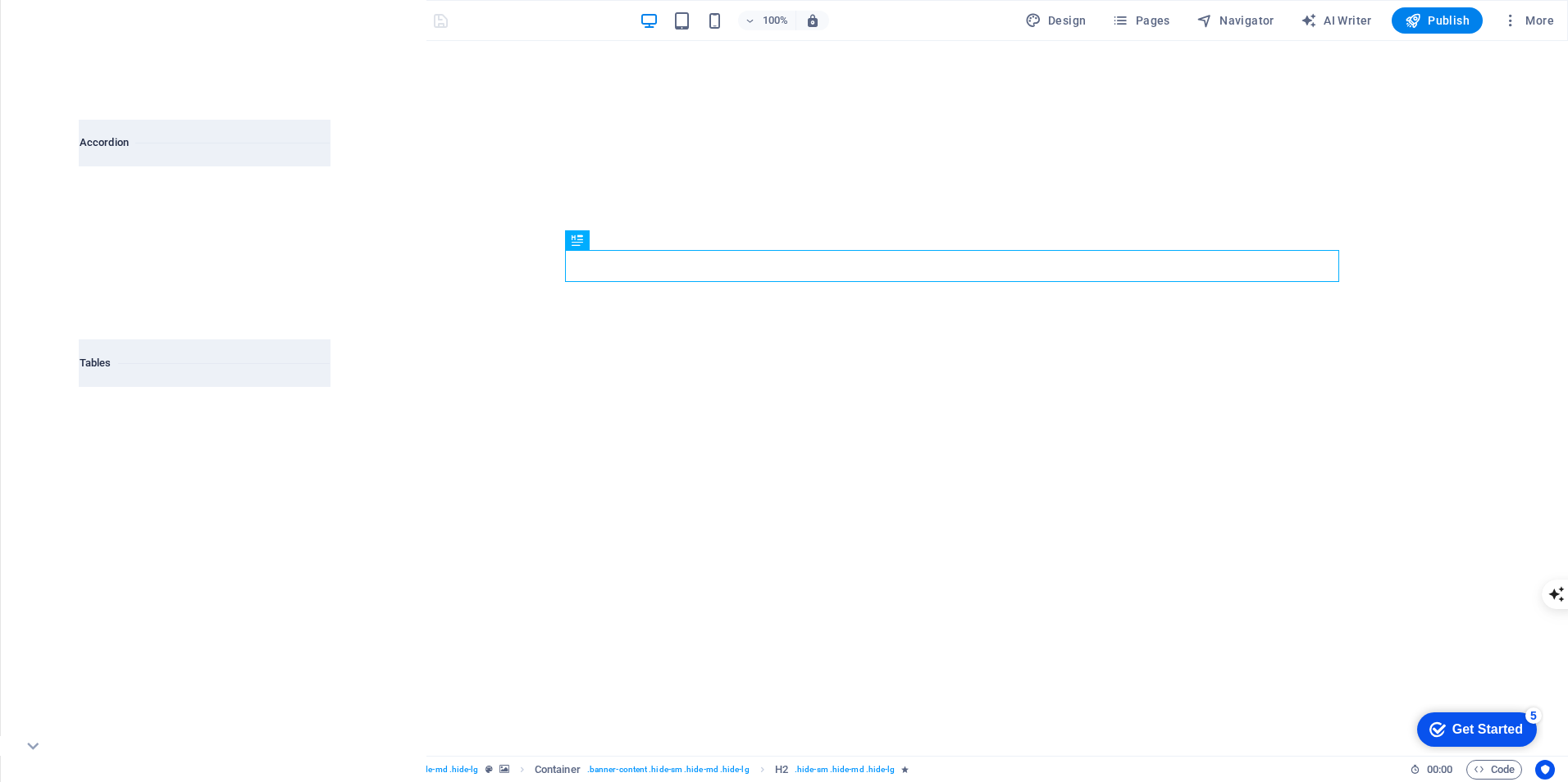
scroll to position [5680, 0]
click at [33, 410] on icon "button" at bounding box center [32, 402] width 19 height 19
click at [38, 449] on icon "button" at bounding box center [32, 451] width 19 height 19
